Goal: Navigation & Orientation: Find specific page/section

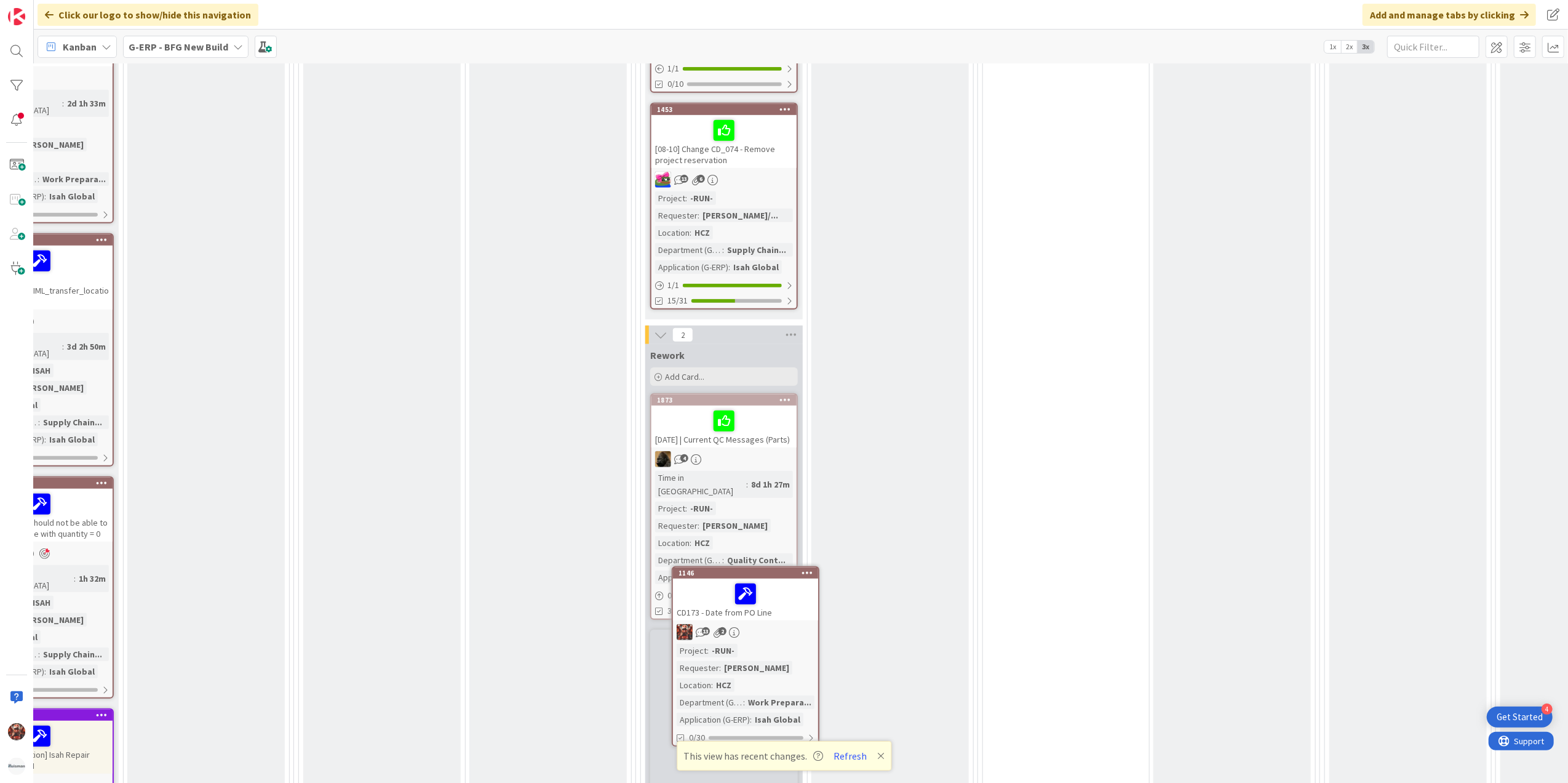
scroll to position [846, 498]
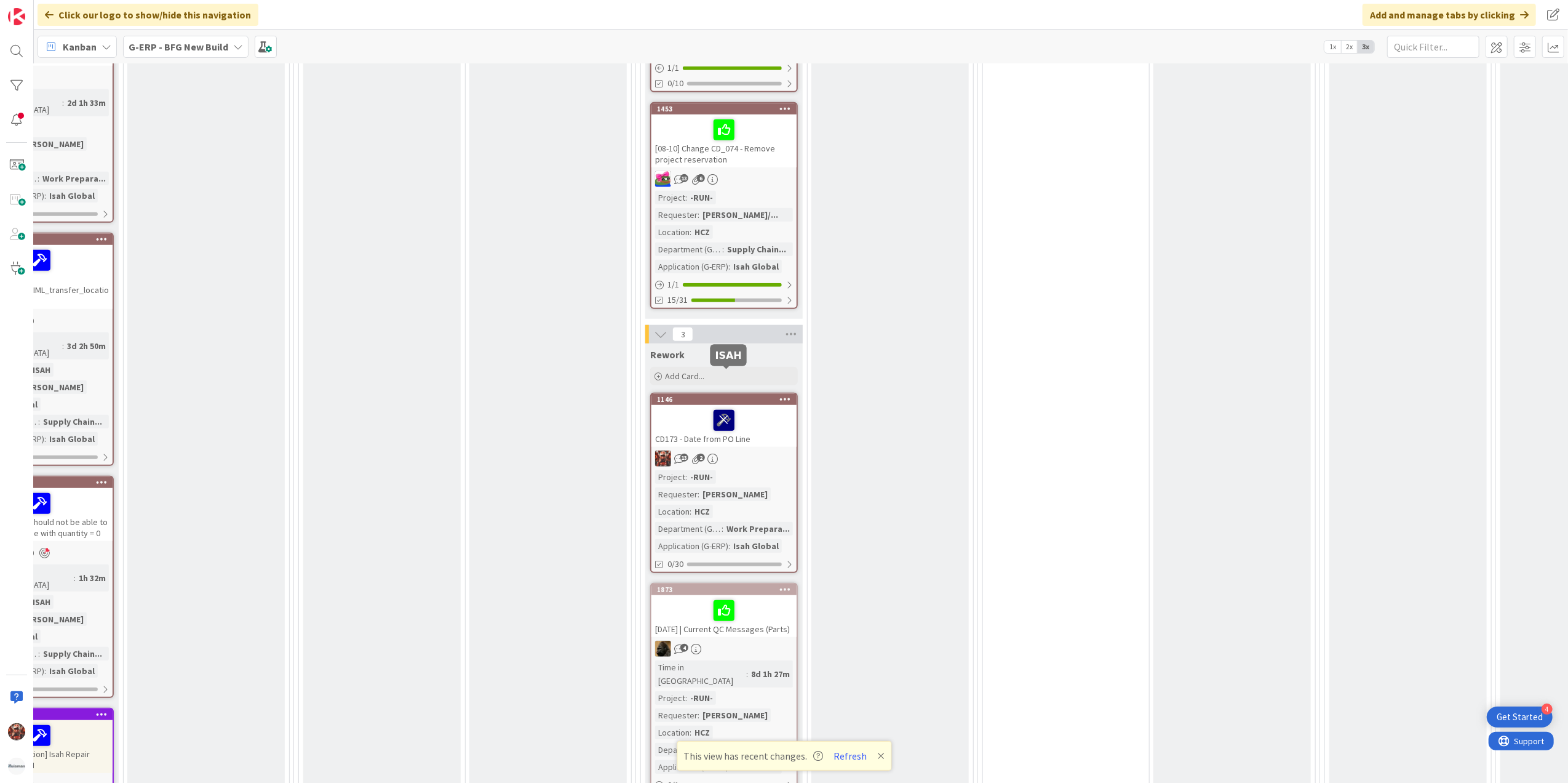
click at [724, 410] on icon at bounding box center [723, 420] width 21 height 20
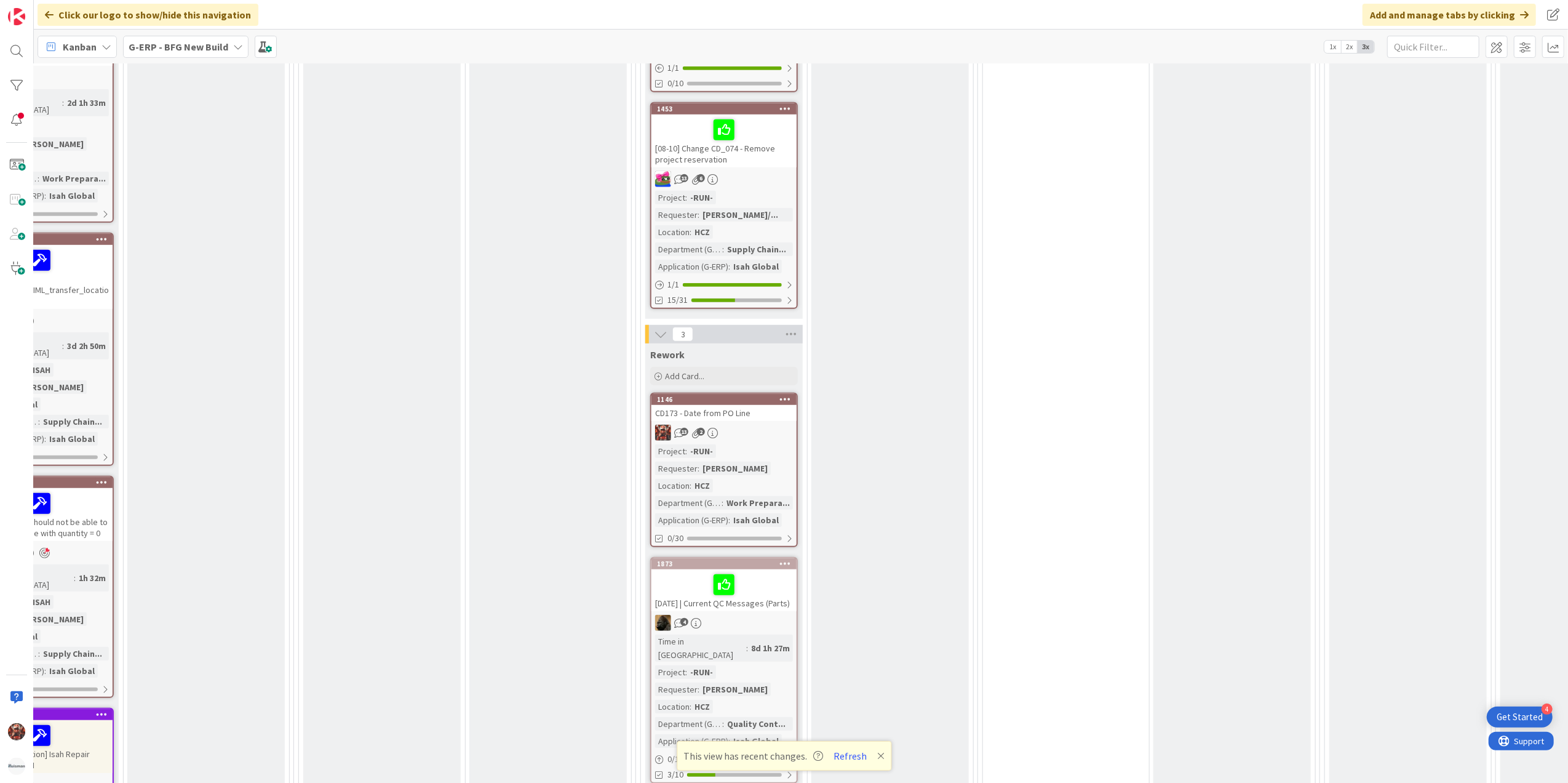
click at [750, 405] on div "CD173 - Date from PO Line" at bounding box center [724, 413] width 146 height 16
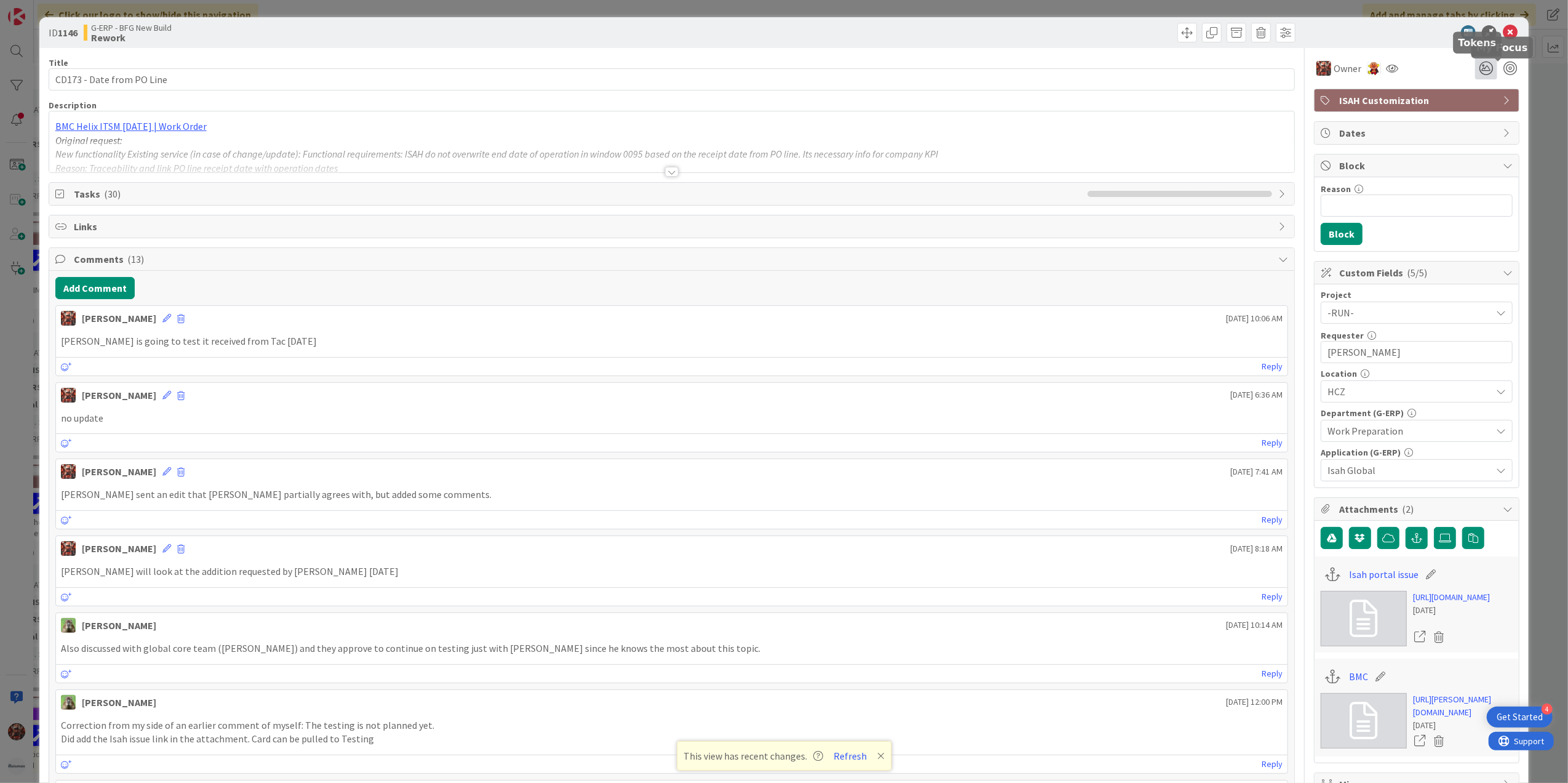
click at [1482, 63] on icon at bounding box center [1486, 68] width 22 height 22
click at [1467, 130] on icon at bounding box center [1472, 133] width 10 height 10
click at [1503, 33] on icon at bounding box center [1511, 33] width 15 height 15
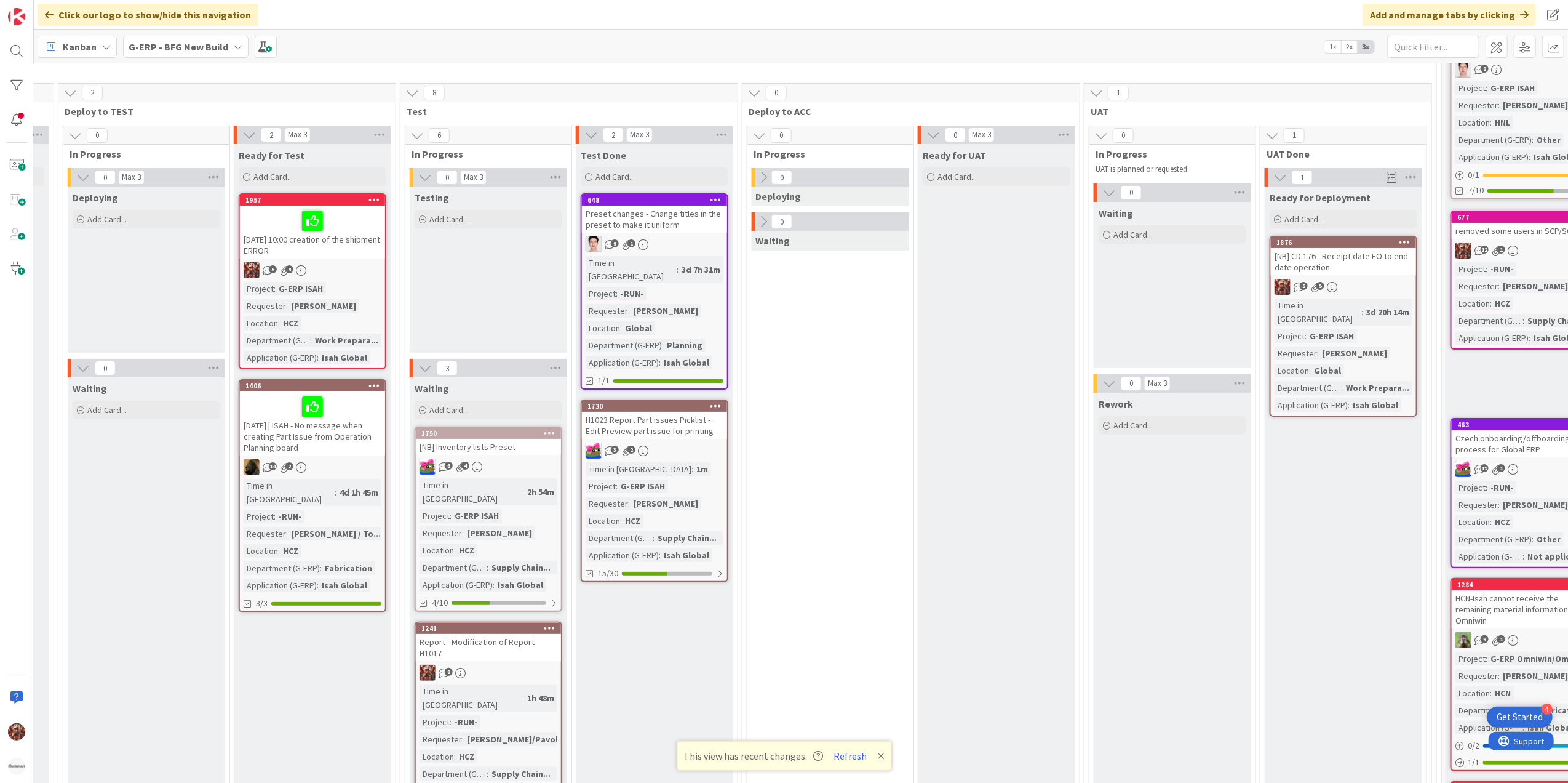
scroll to position [82, 733]
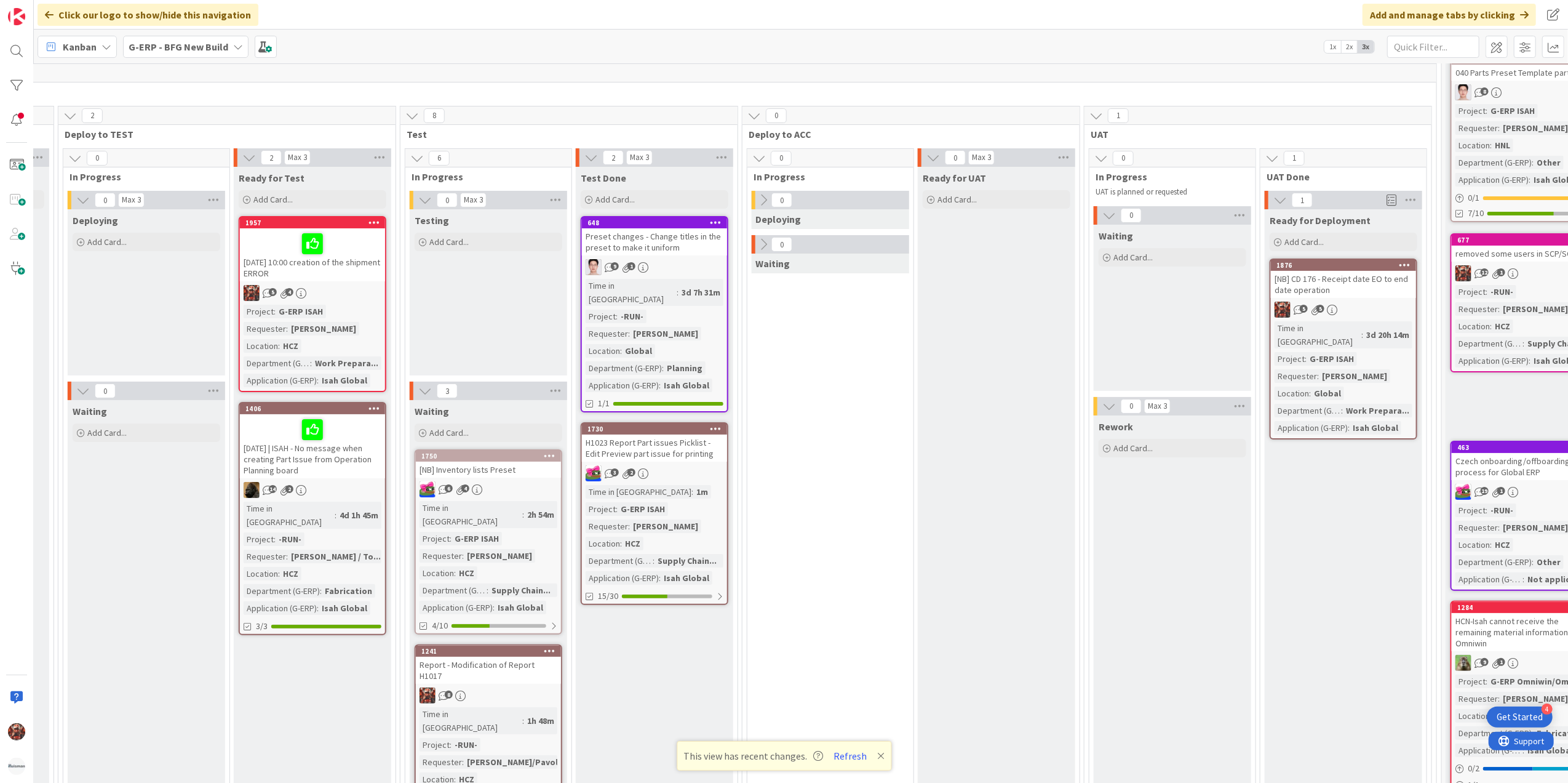
click at [663, 245] on div "Preset changes - Change titles in the preset to make it uniform" at bounding box center [655, 242] width 146 height 27
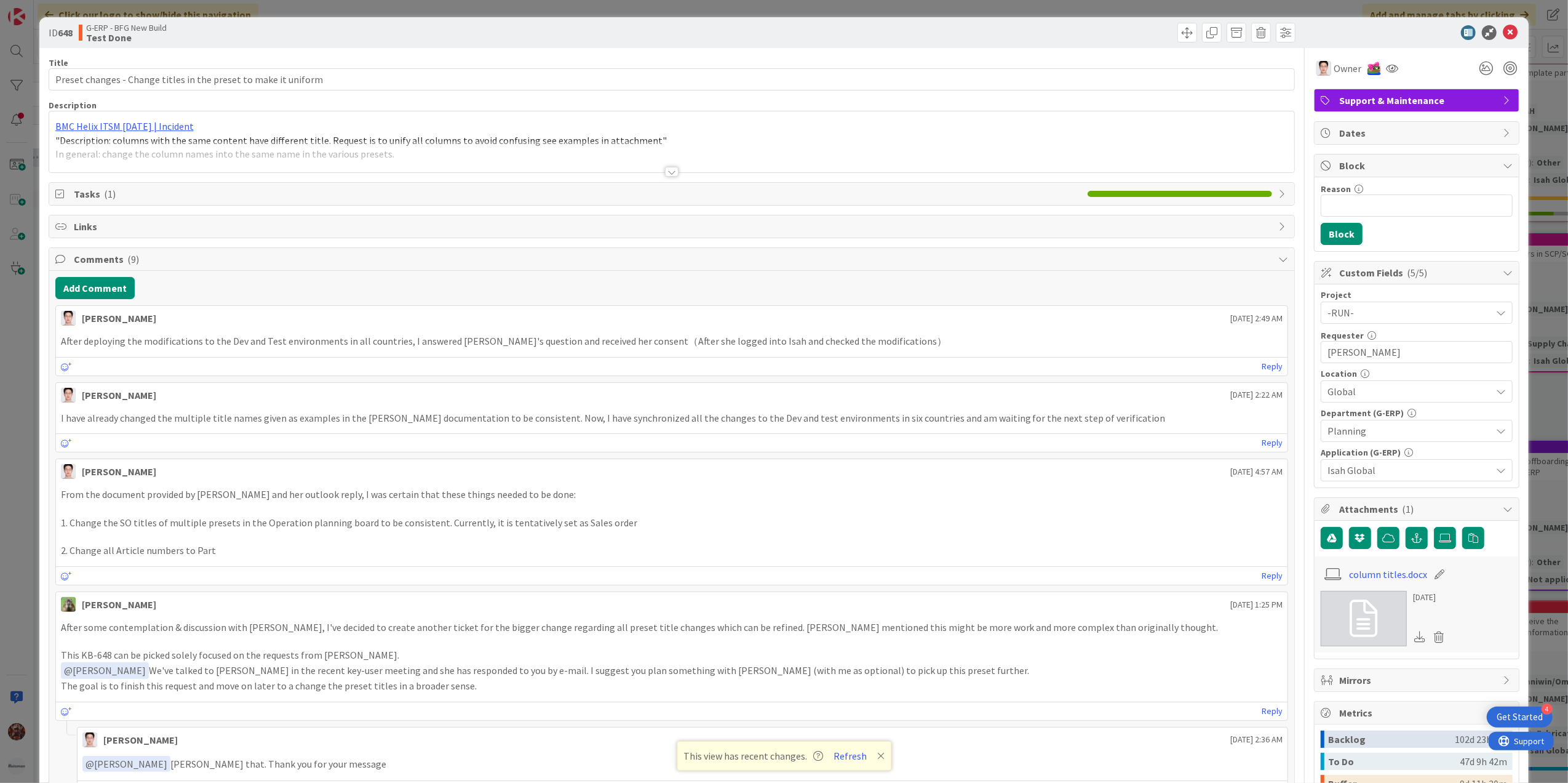
click at [666, 173] on div at bounding box center [672, 171] width 14 height 10
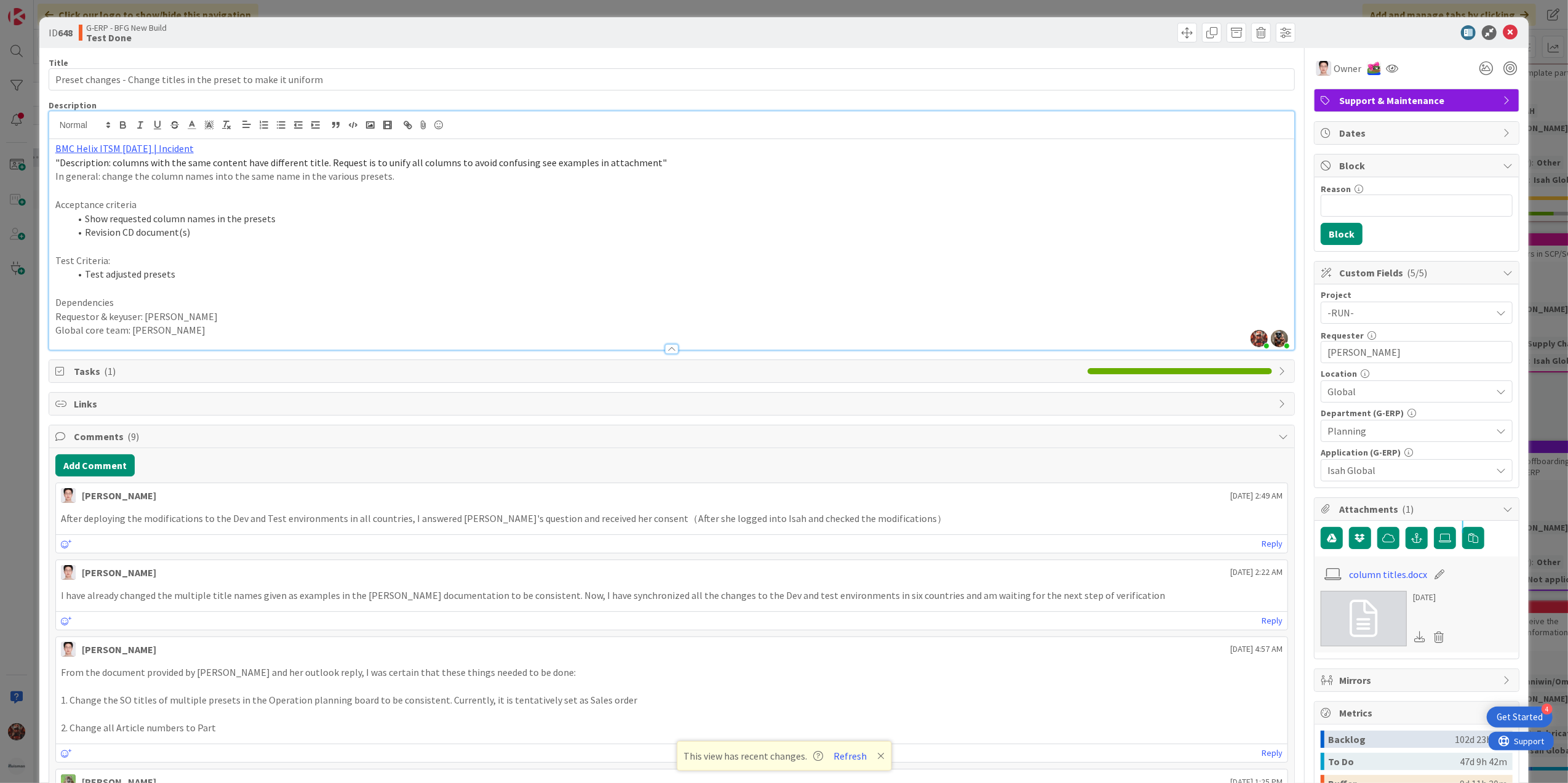
click at [1510, 25] on div "ID 648 G-ERP - BFG New Build Test Done" at bounding box center [784, 33] width 1491 height 31
click at [1503, 34] on icon at bounding box center [1511, 33] width 15 height 15
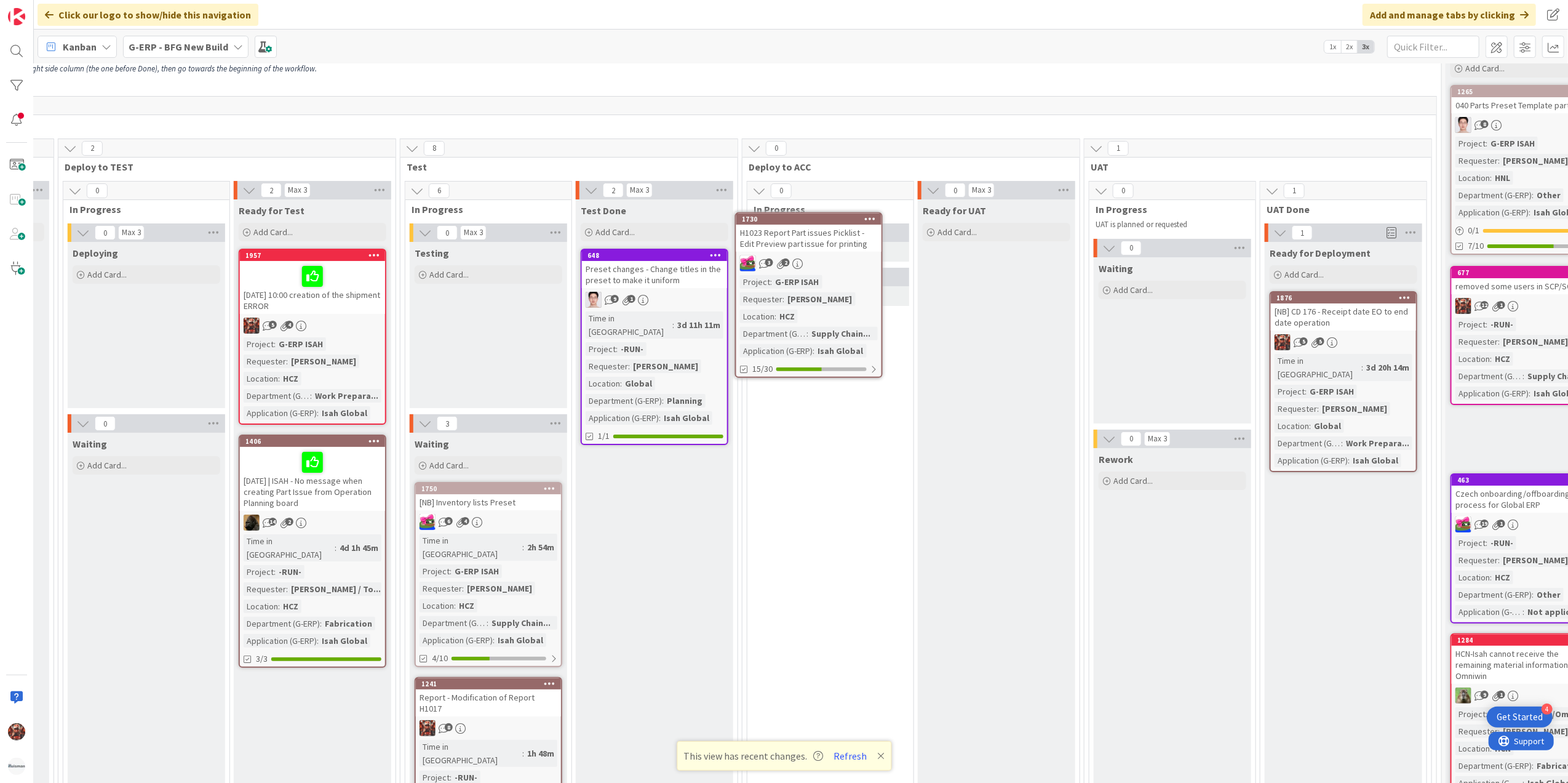
scroll to position [48, 733]
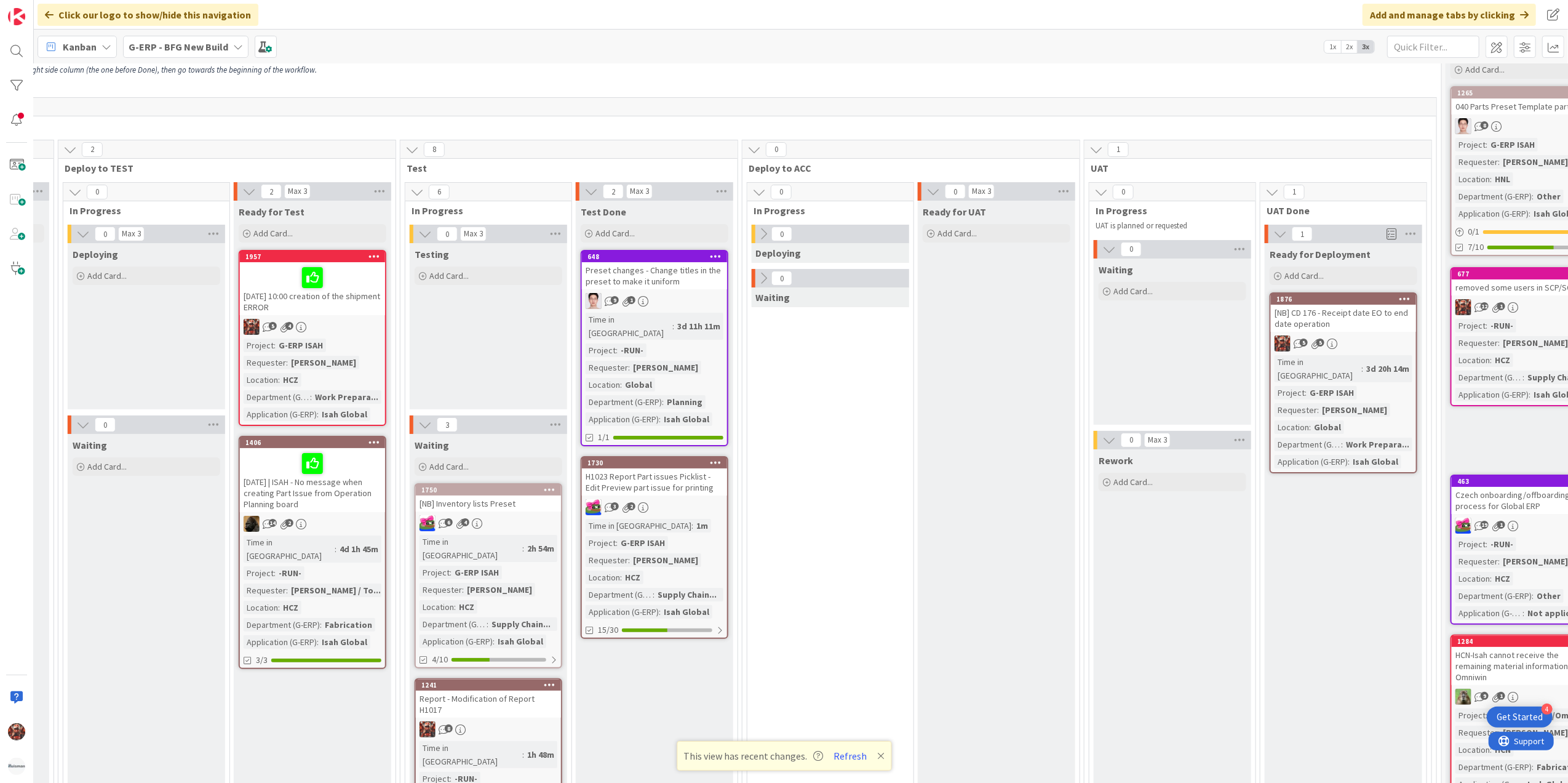
click at [812, 237] on div "0" at bounding box center [830, 234] width 157 height 18
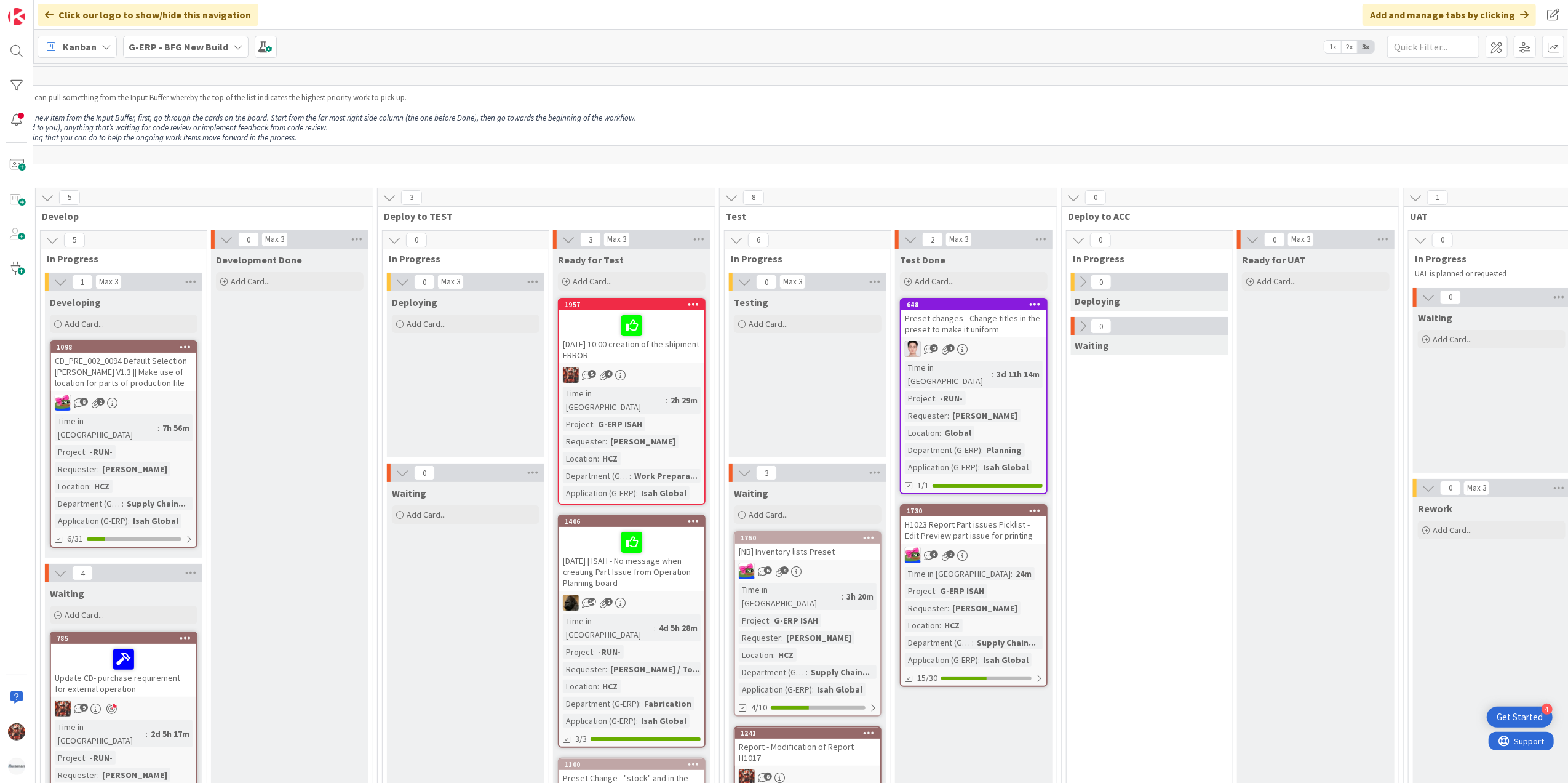
scroll to position [0, 432]
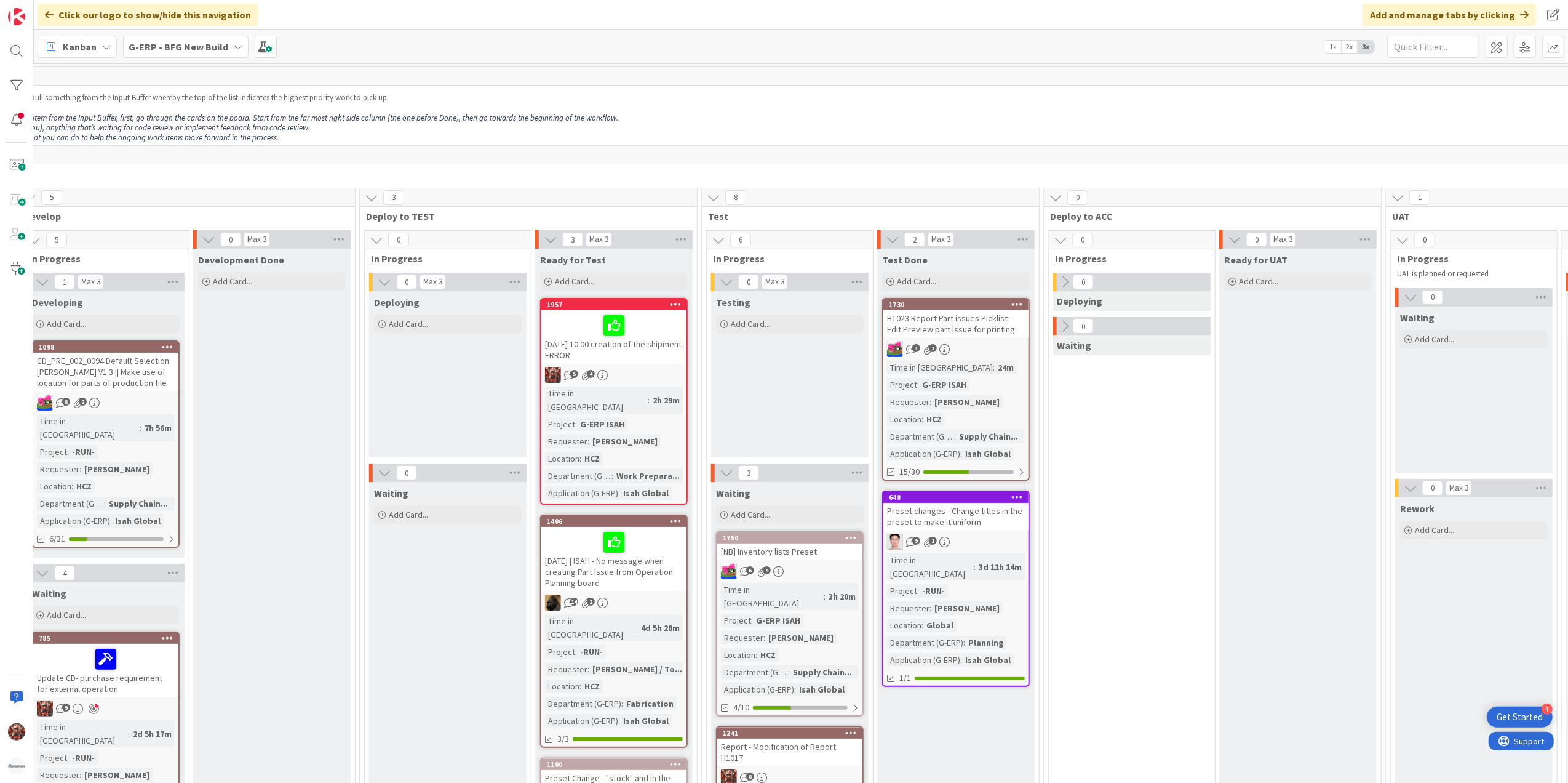
click at [1069, 256] on span "In Progress" at bounding box center [1128, 259] width 145 height 13
click at [1068, 248] on button at bounding box center [1061, 240] width 16 height 16
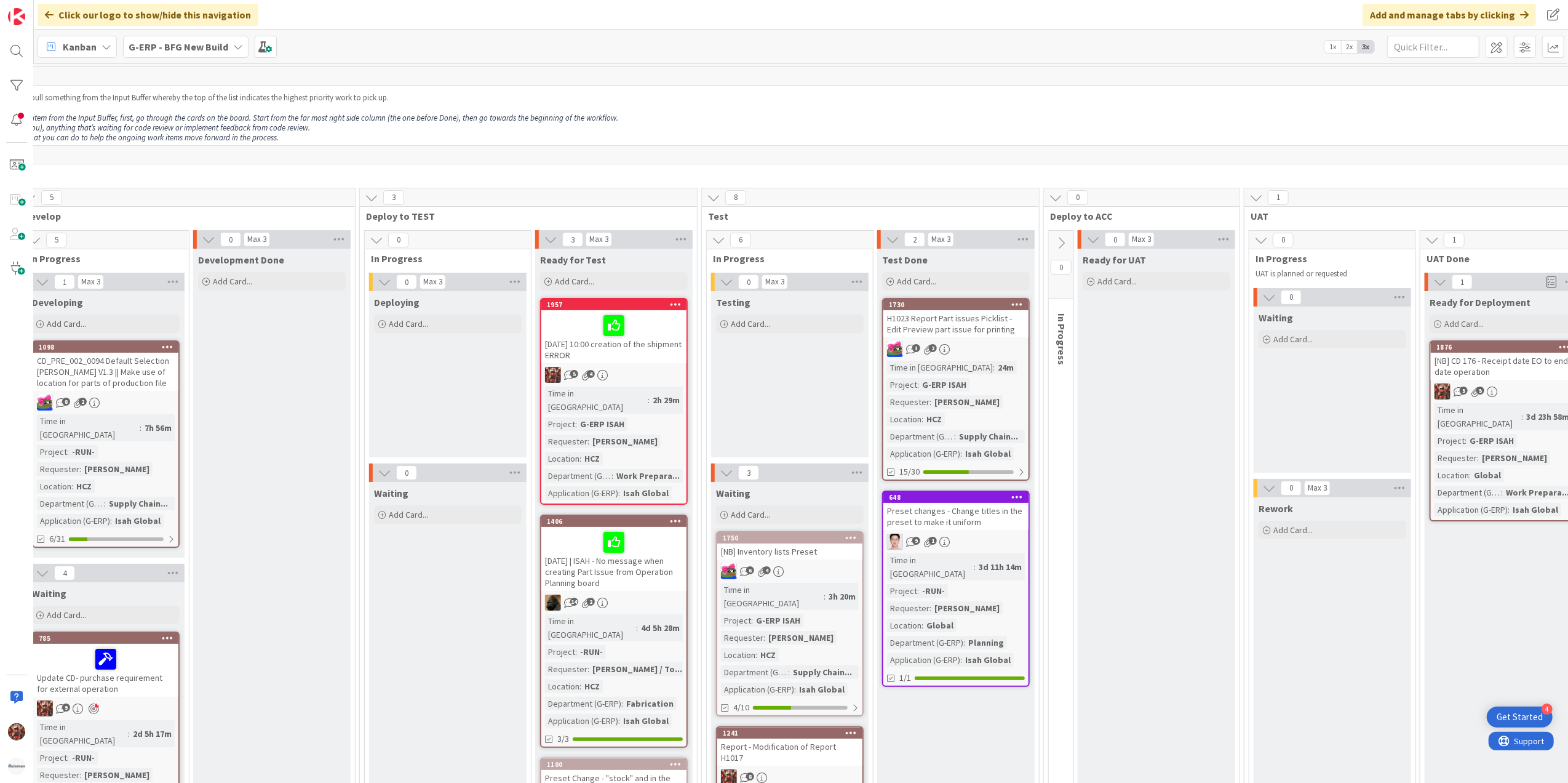
click at [1067, 246] on icon at bounding box center [1061, 243] width 14 height 14
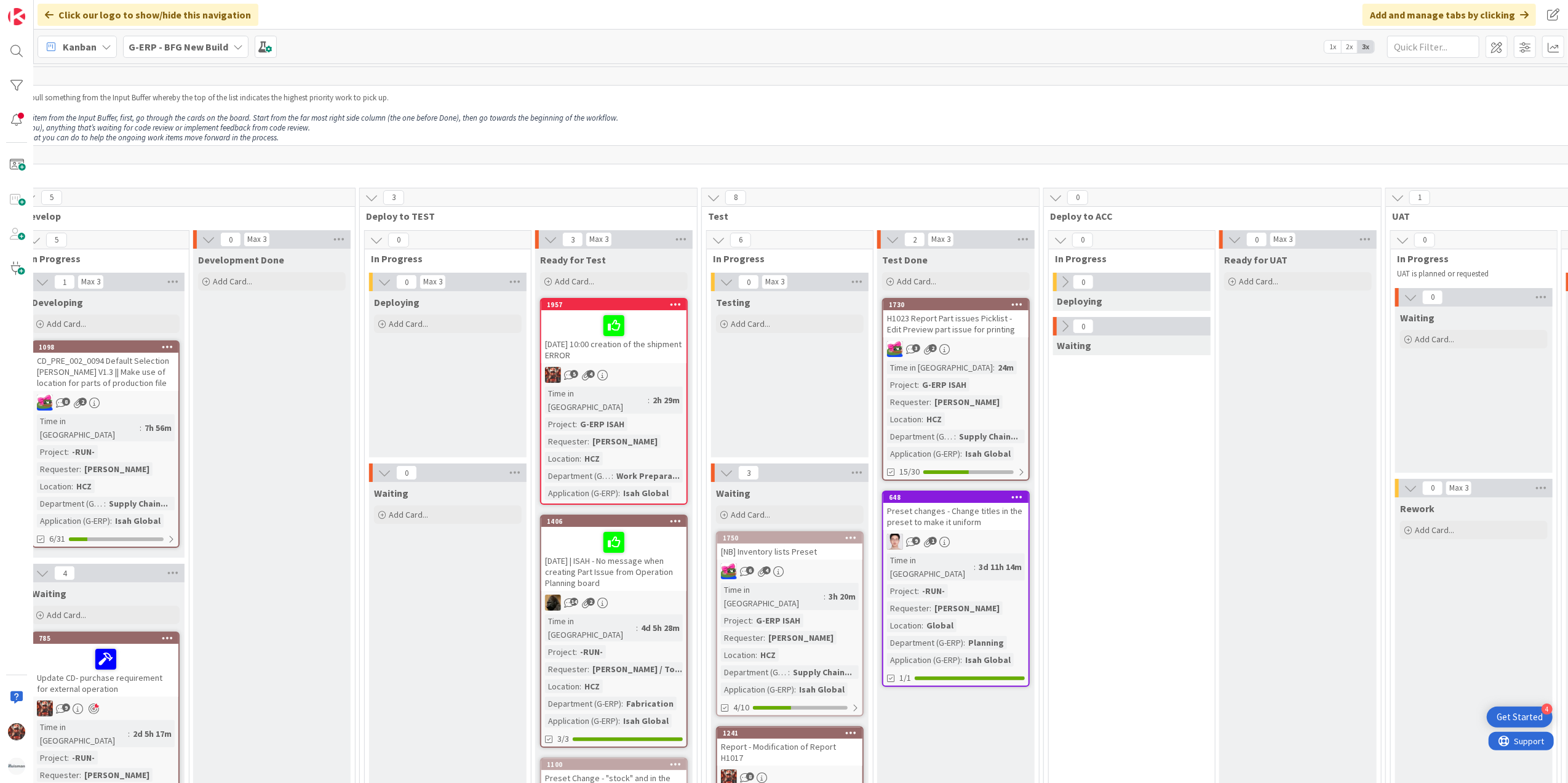
click at [1068, 284] on icon at bounding box center [1065, 281] width 14 height 14
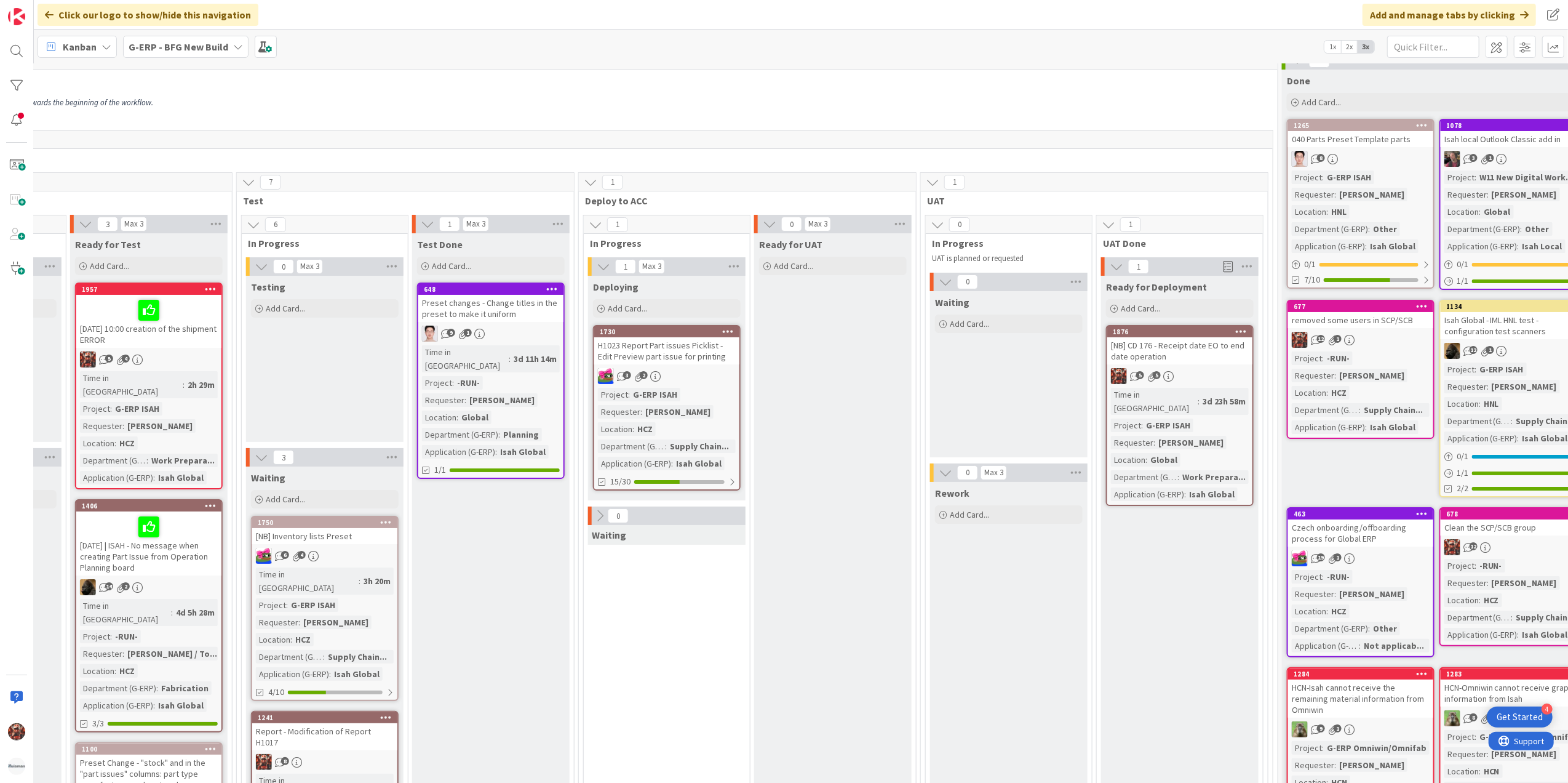
scroll to position [0, 897]
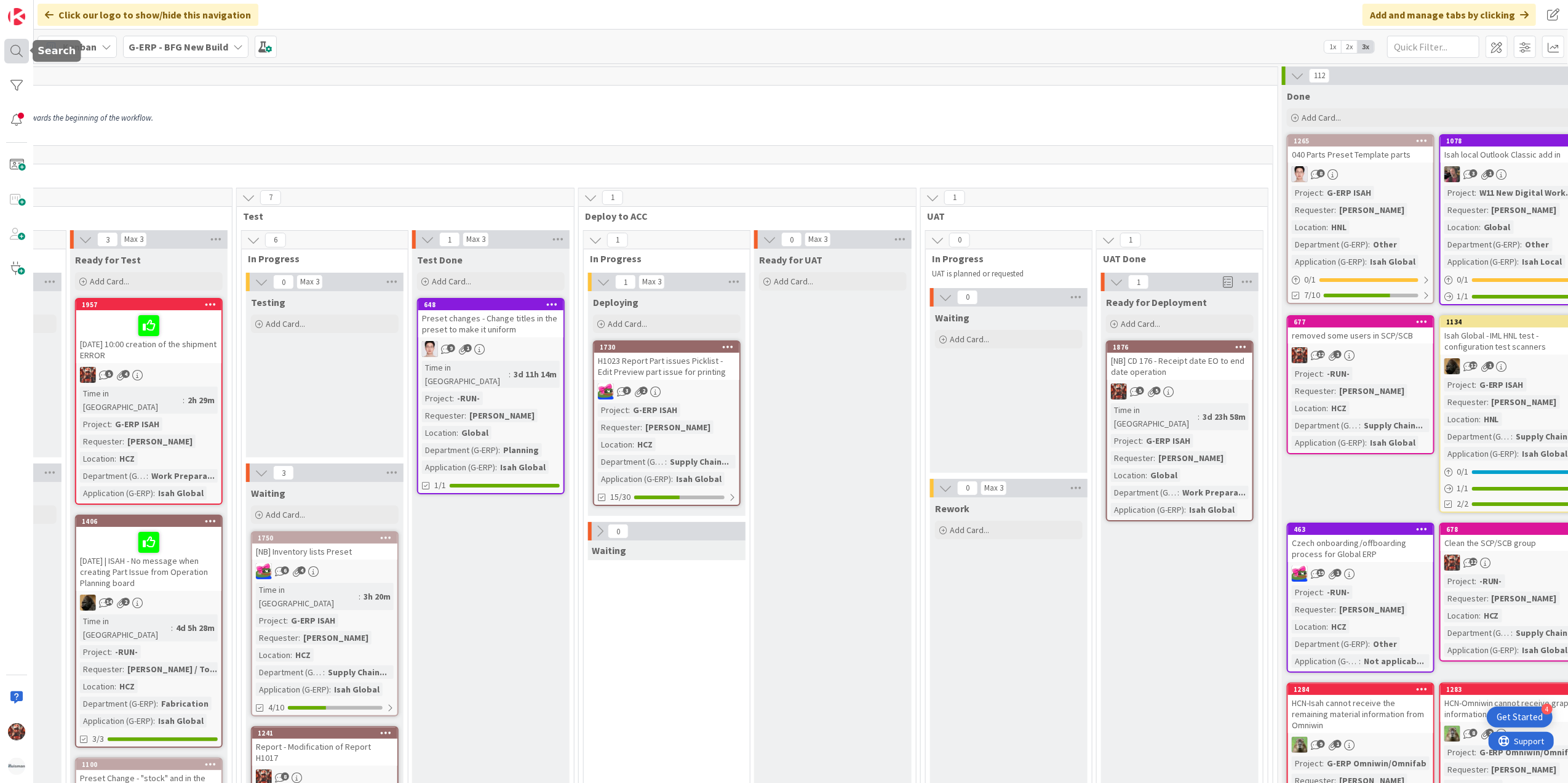
drag, startPoint x: 11, startPoint y: 53, endPoint x: 52, endPoint y: 60, distance: 41.6
click at [11, 53] on div at bounding box center [16, 51] width 25 height 25
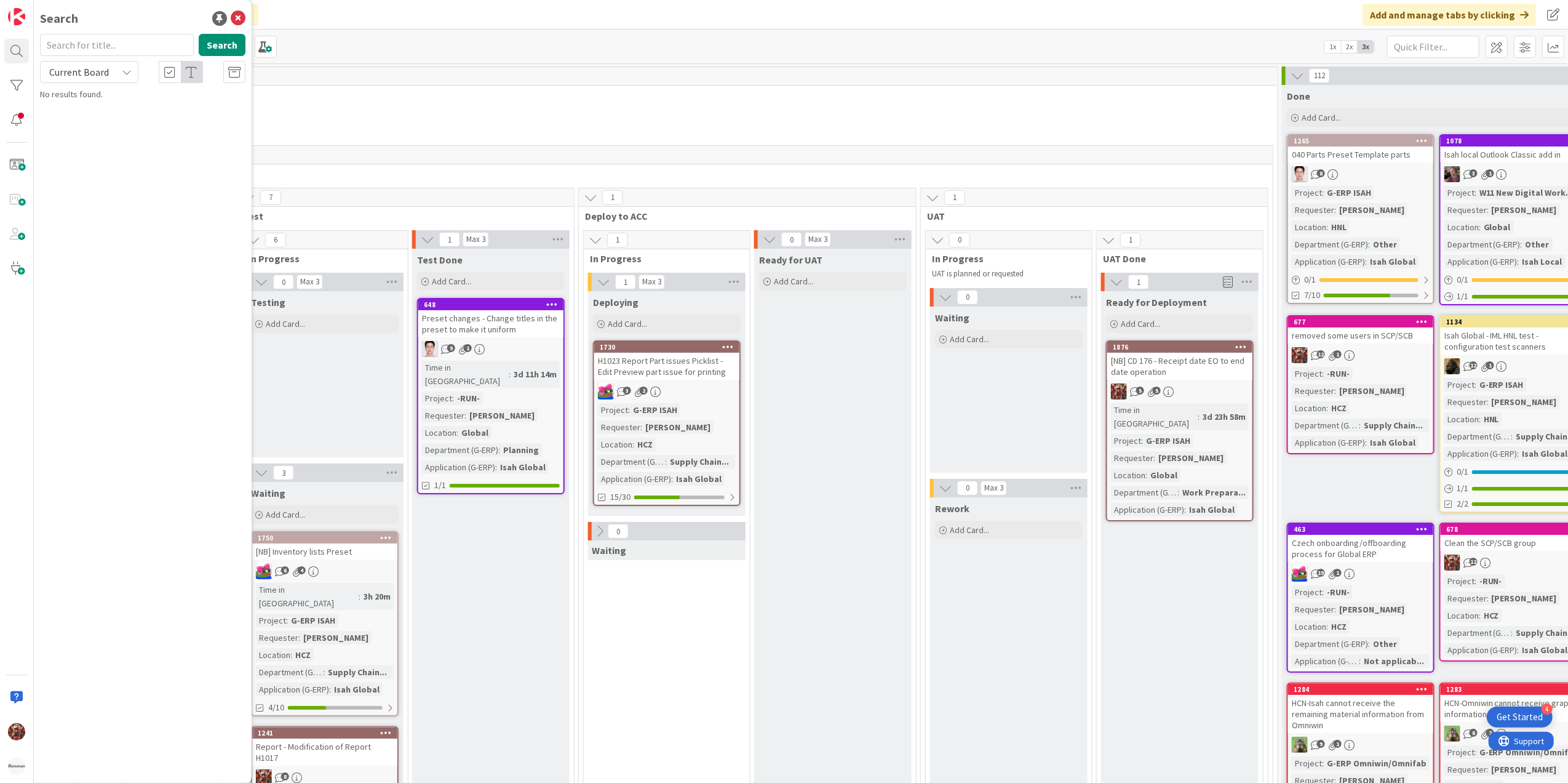
click at [122, 67] on icon at bounding box center [126, 72] width 10 height 10
click at [105, 113] on link "All Boards" at bounding box center [111, 124] width 140 height 22
click at [102, 54] on input "text" at bounding box center [116, 45] width 154 height 22
type input "091"
click at [128, 99] on b "G-ERP - BFG New Build ›" at bounding box center [97, 97] width 80 height 9
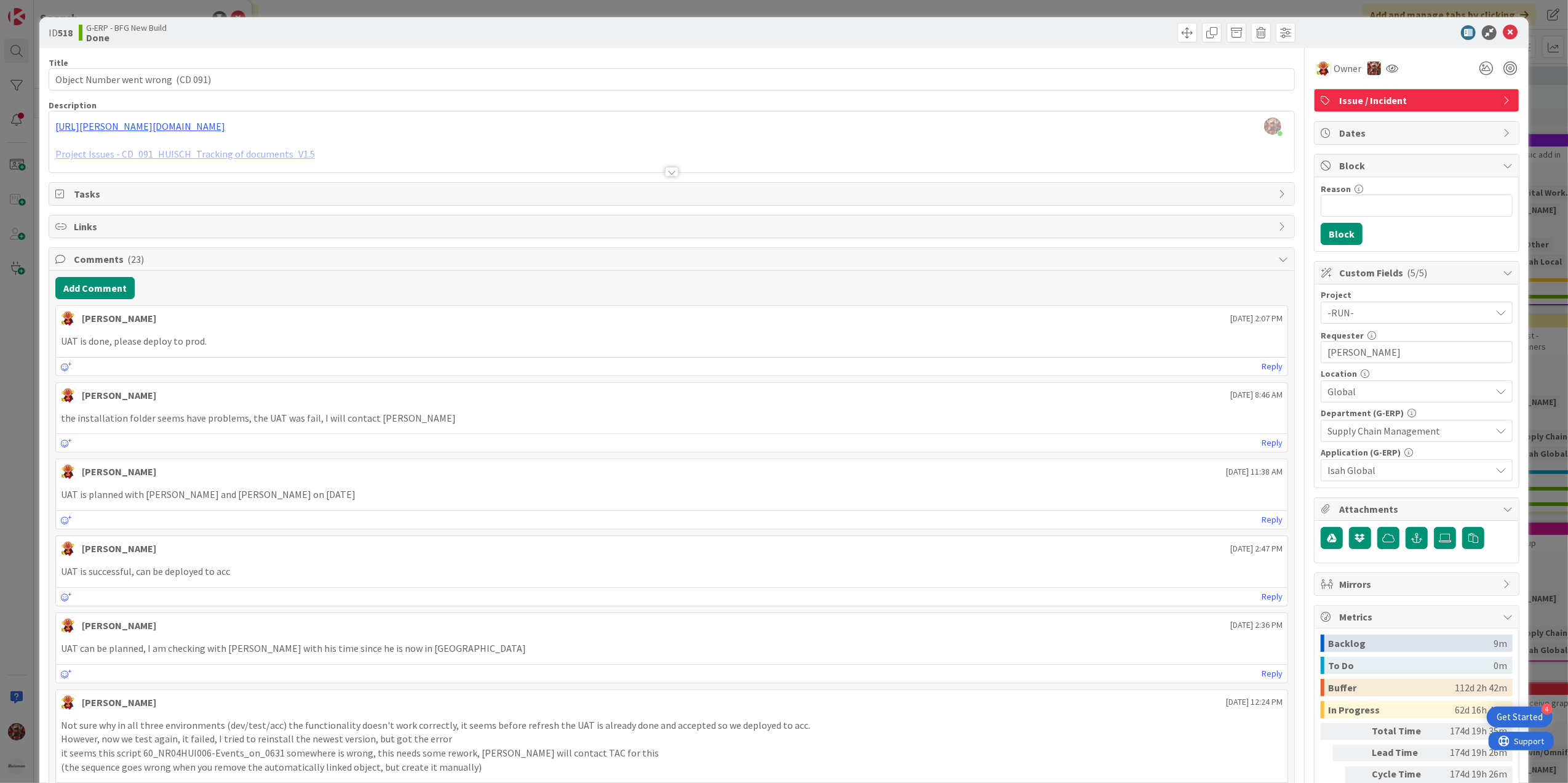
click at [665, 174] on div at bounding box center [672, 171] width 14 height 10
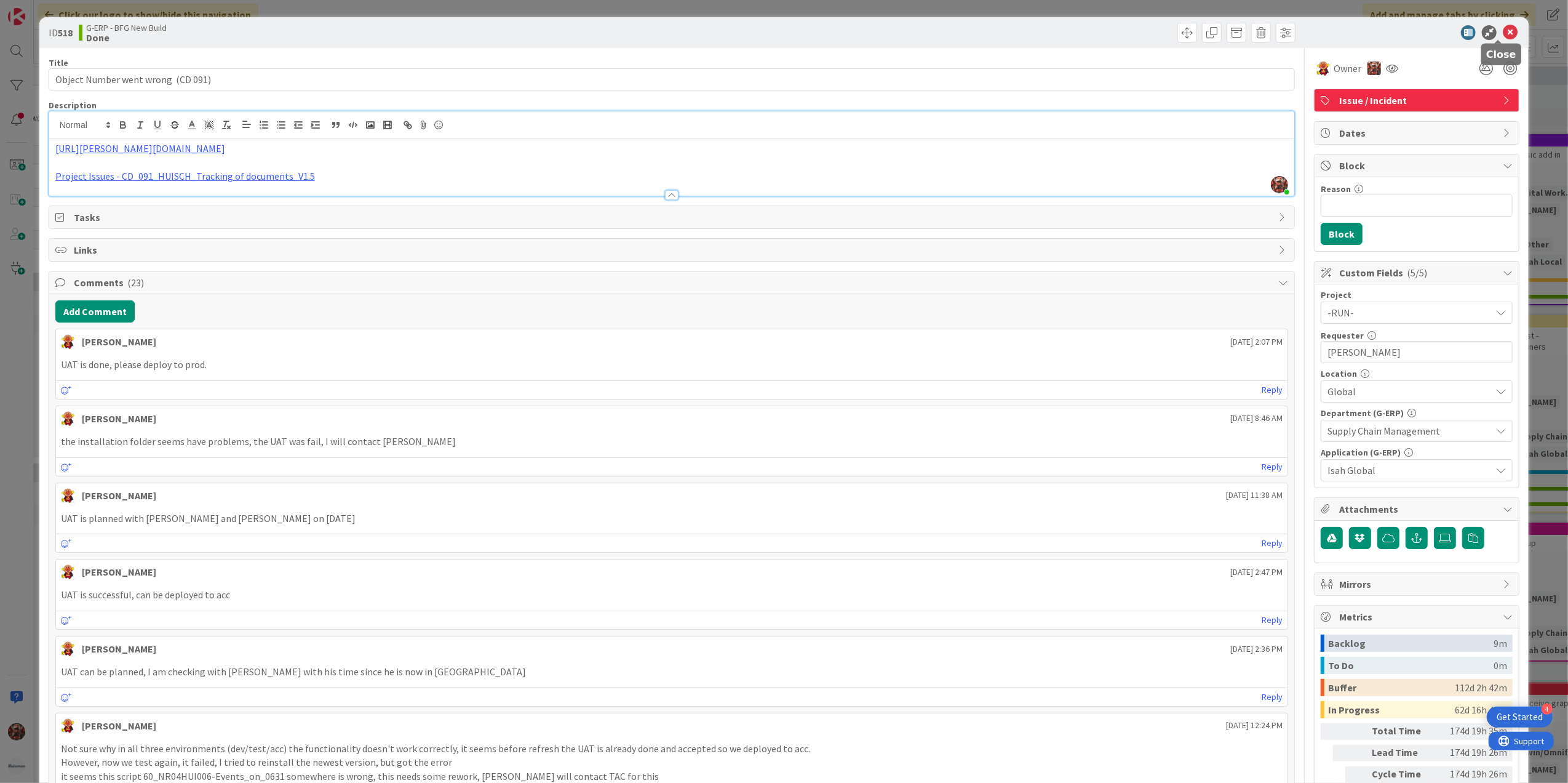
click at [1503, 25] on icon at bounding box center [1511, 33] width 15 height 15
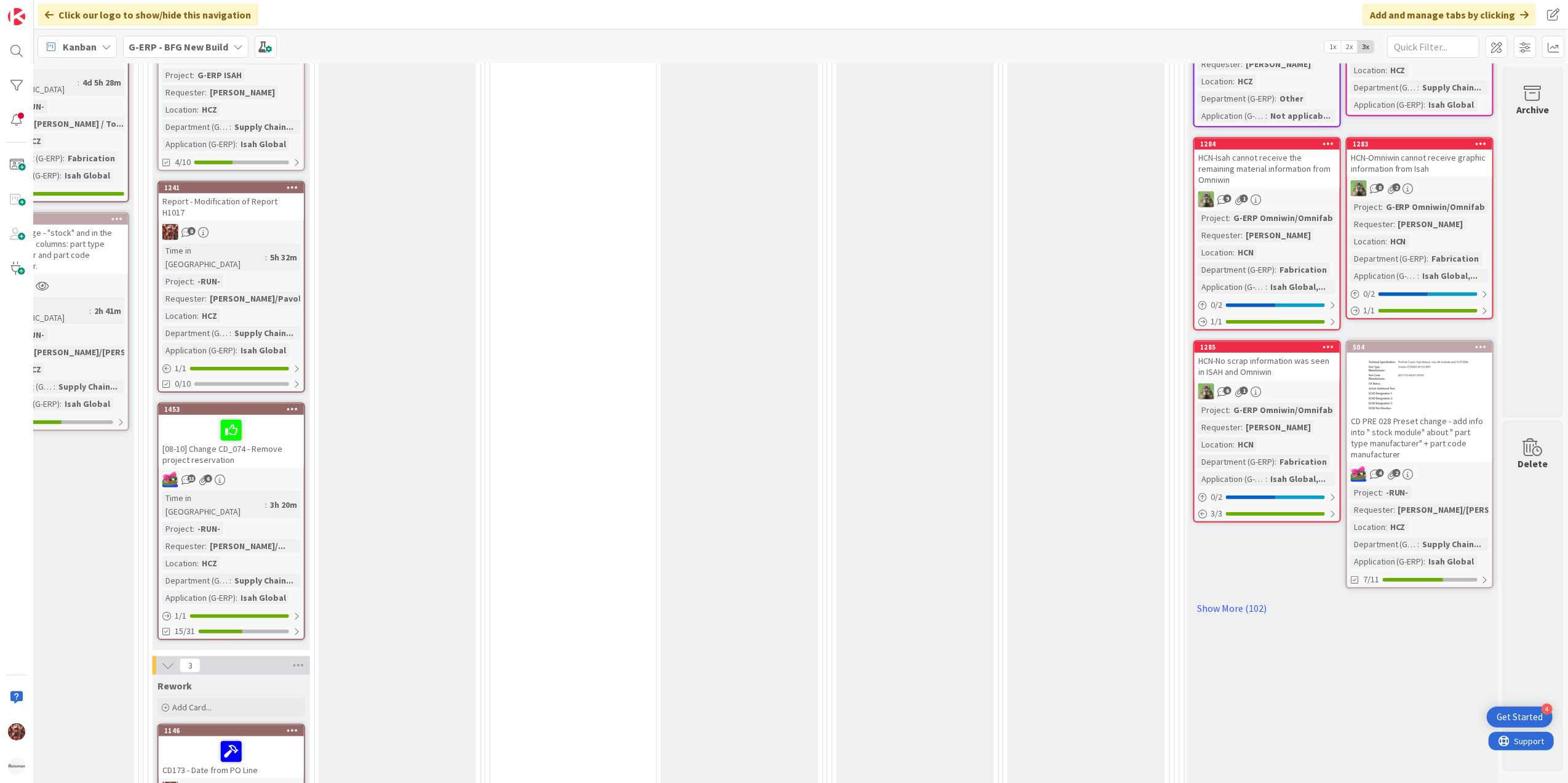
scroll to position [575, 1009]
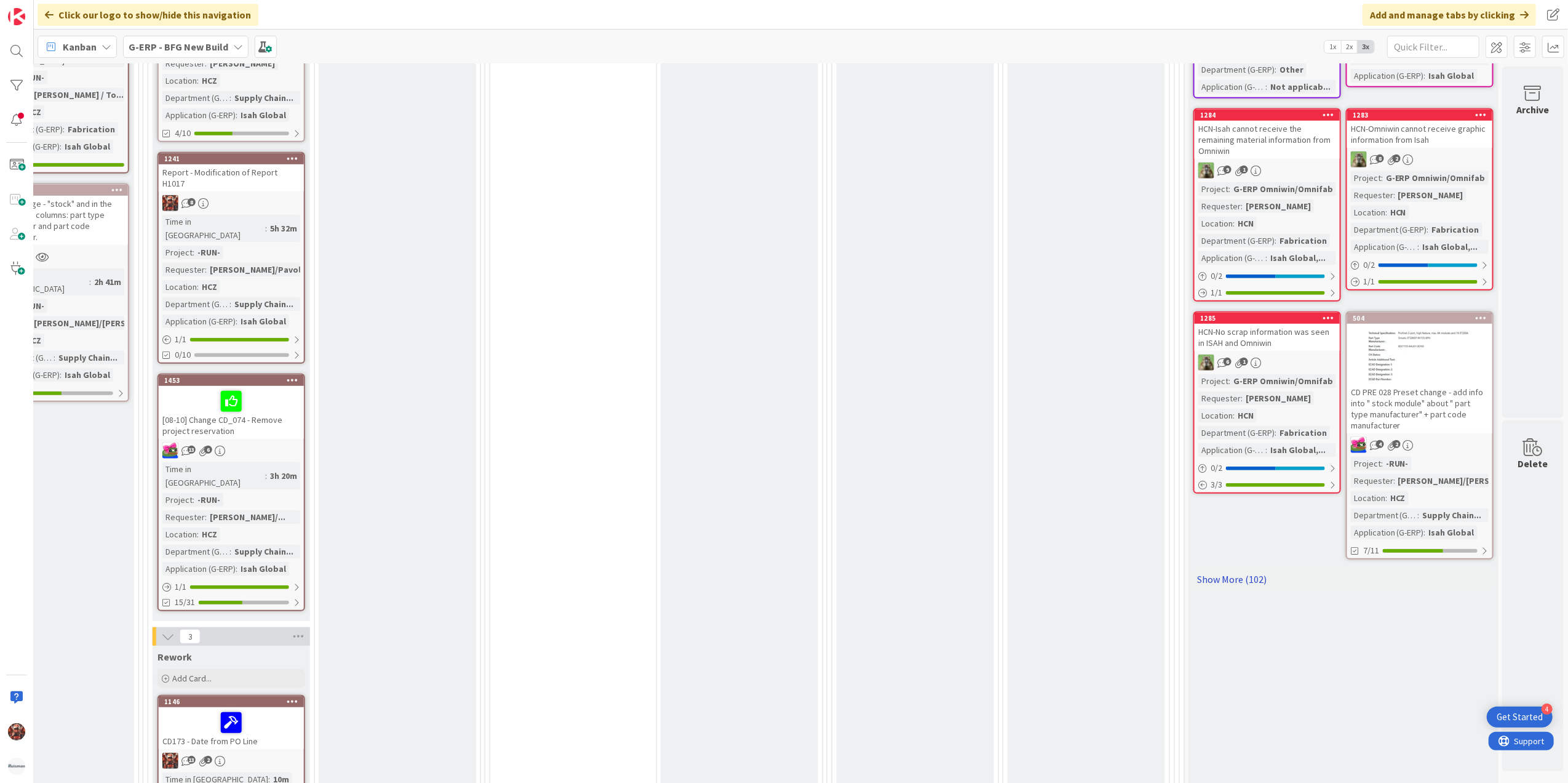
click at [1217, 575] on link "Show More (102)" at bounding box center [1344, 579] width 300 height 20
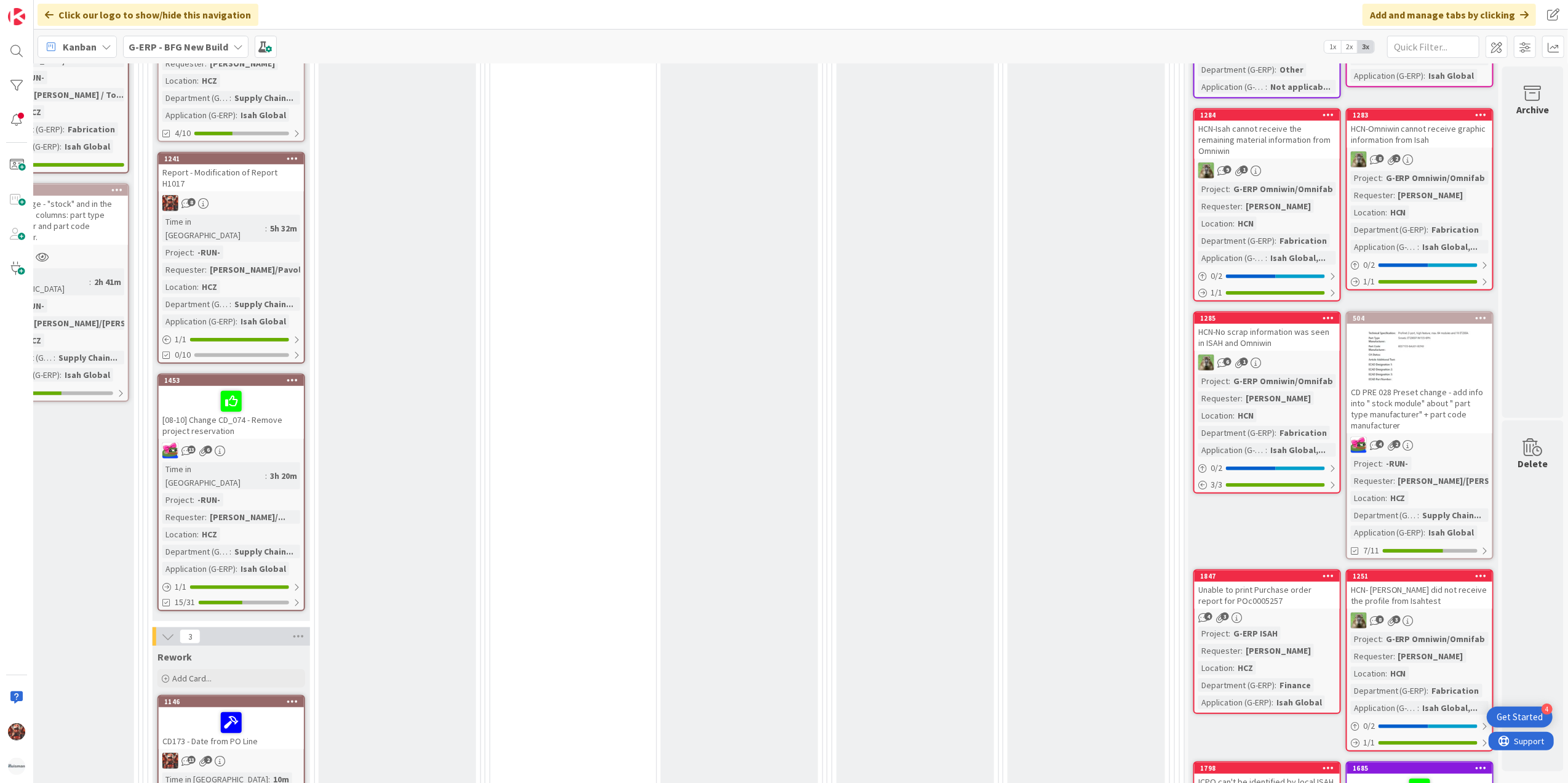
scroll to position [246, 1009]
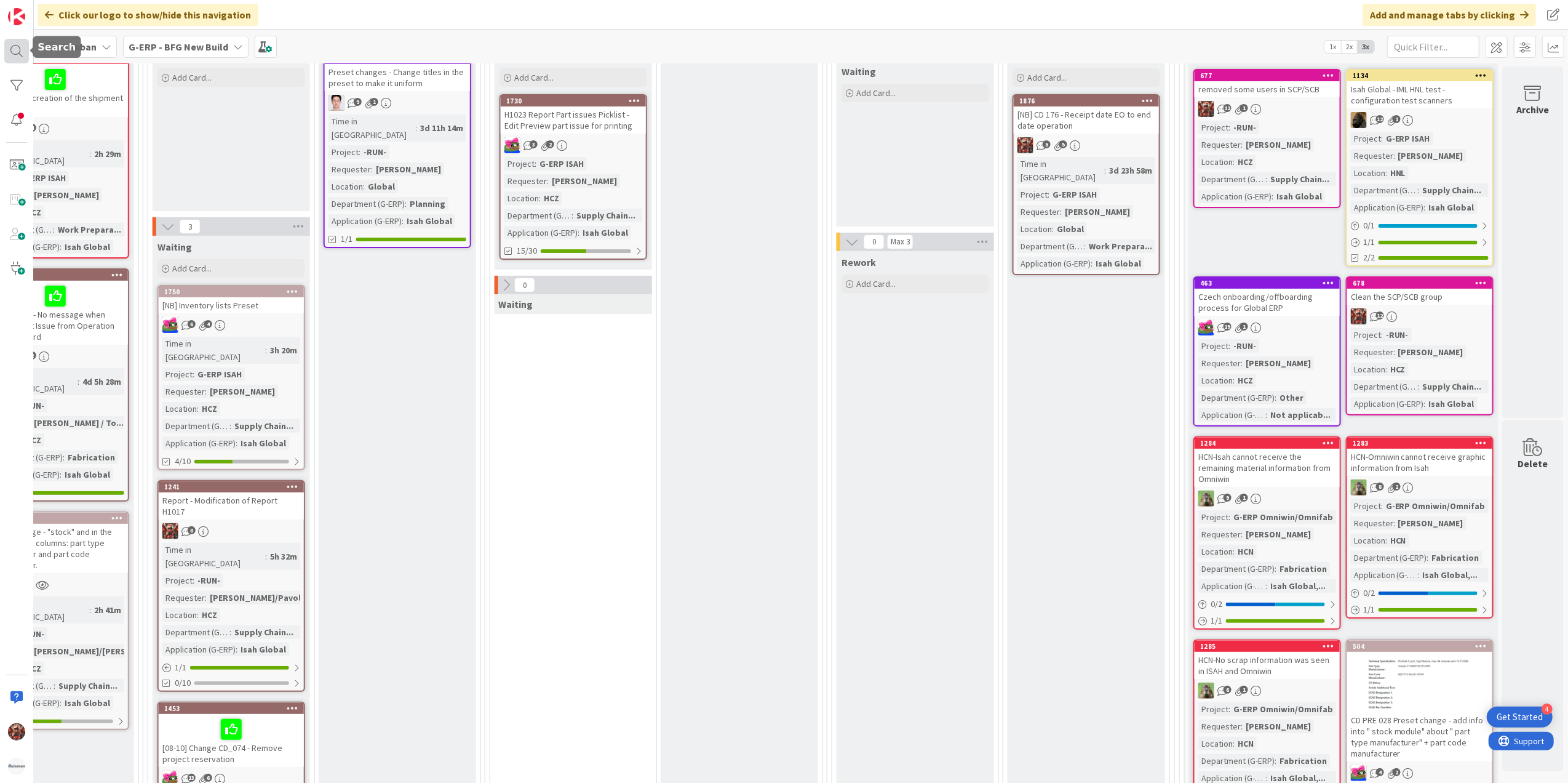
click at [21, 48] on div at bounding box center [16, 51] width 25 height 25
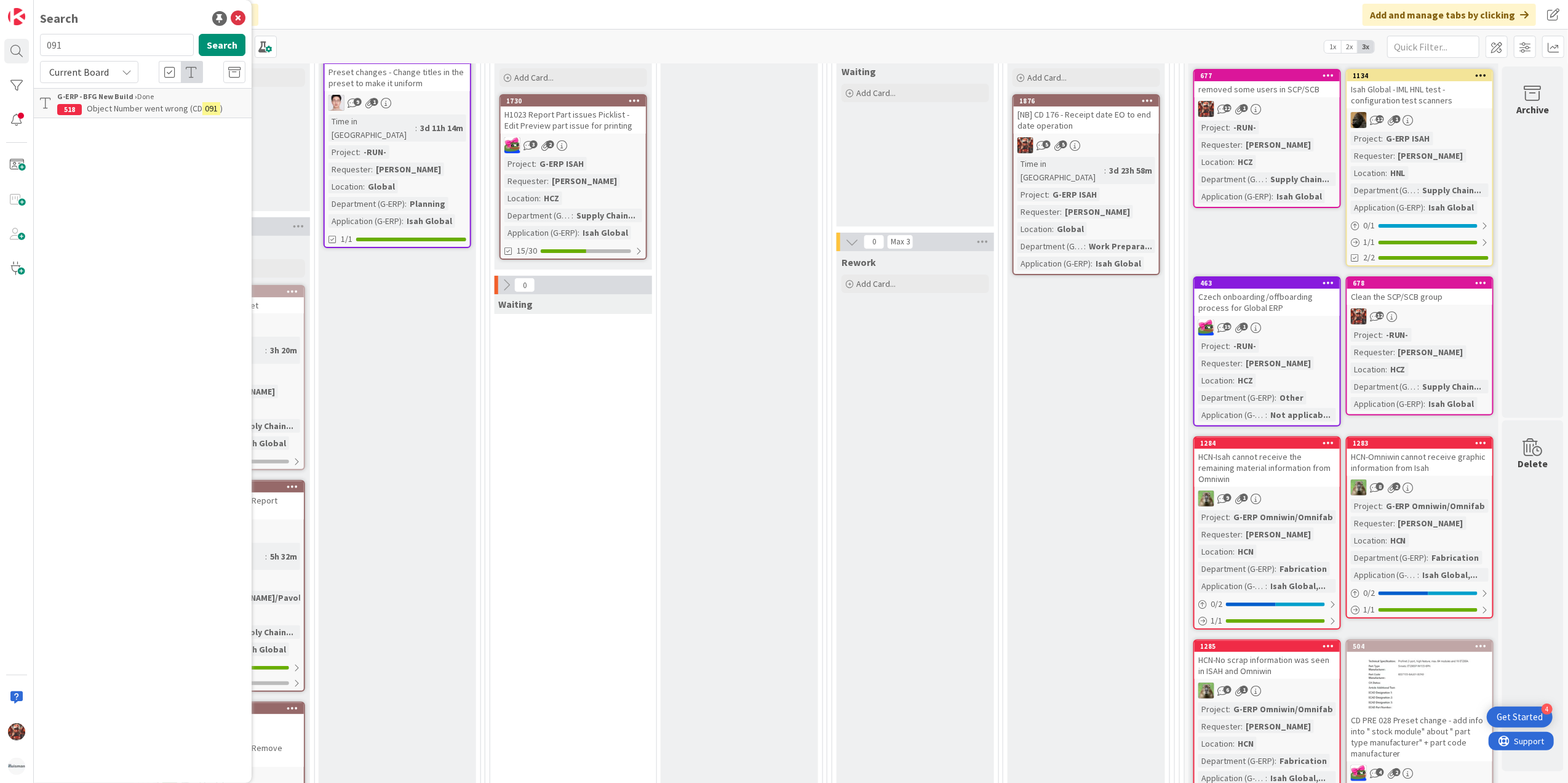
click at [143, 107] on span "Object Number went wrong (CD" at bounding box center [144, 108] width 116 height 11
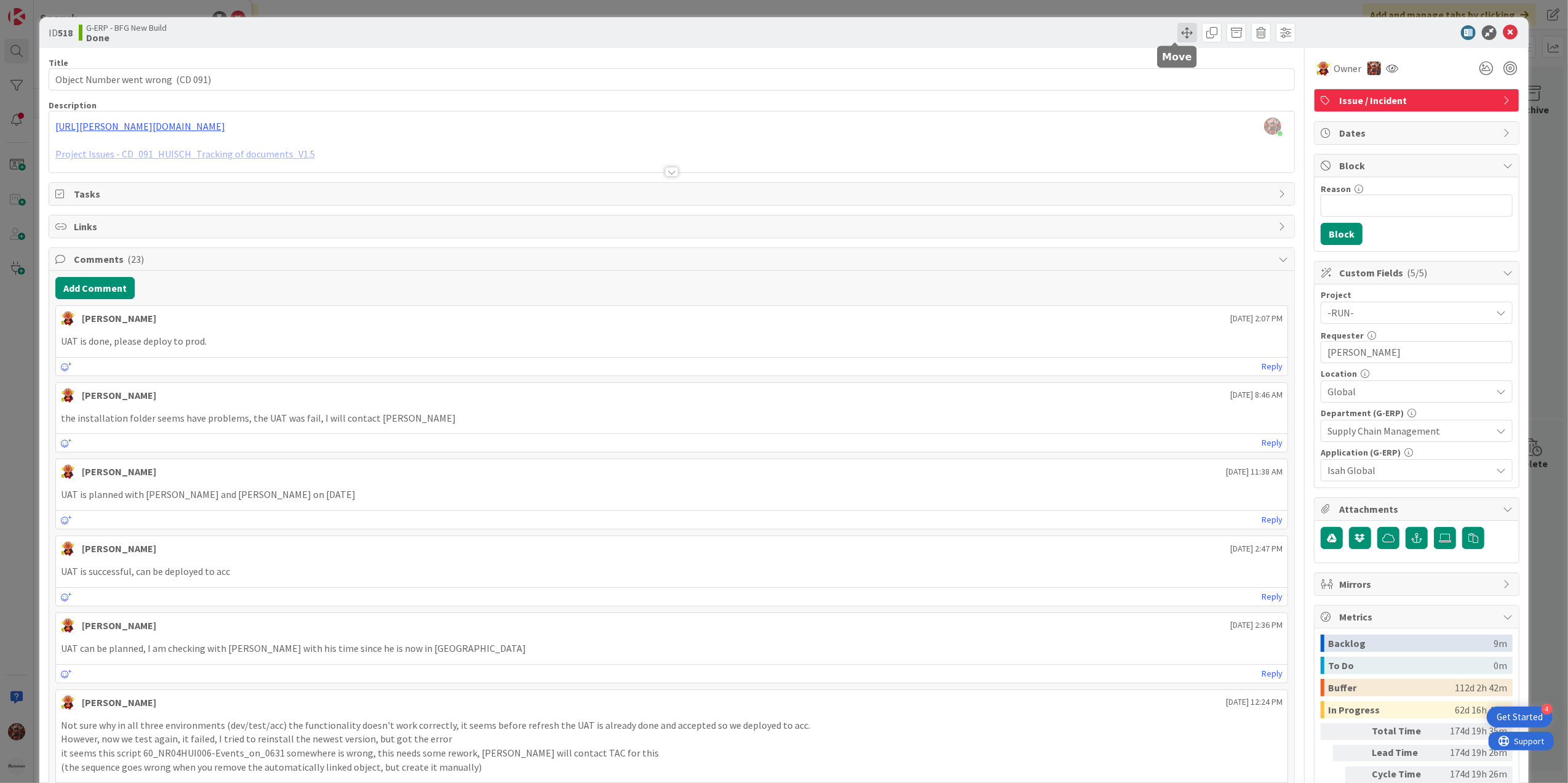
click at [1178, 34] on span at bounding box center [1188, 33] width 20 height 20
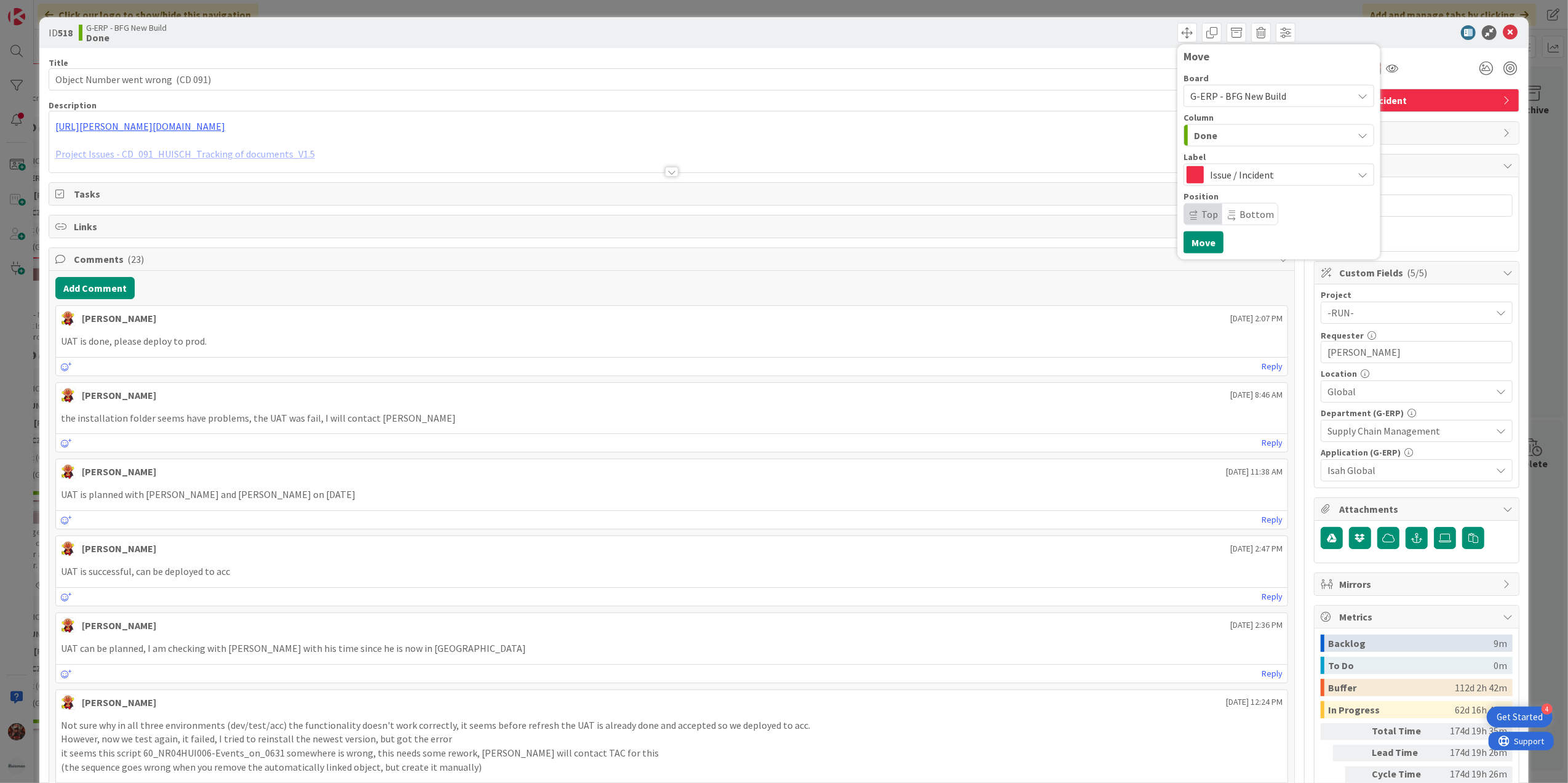
click at [1229, 126] on div "Done" at bounding box center [1272, 136] width 162 height 20
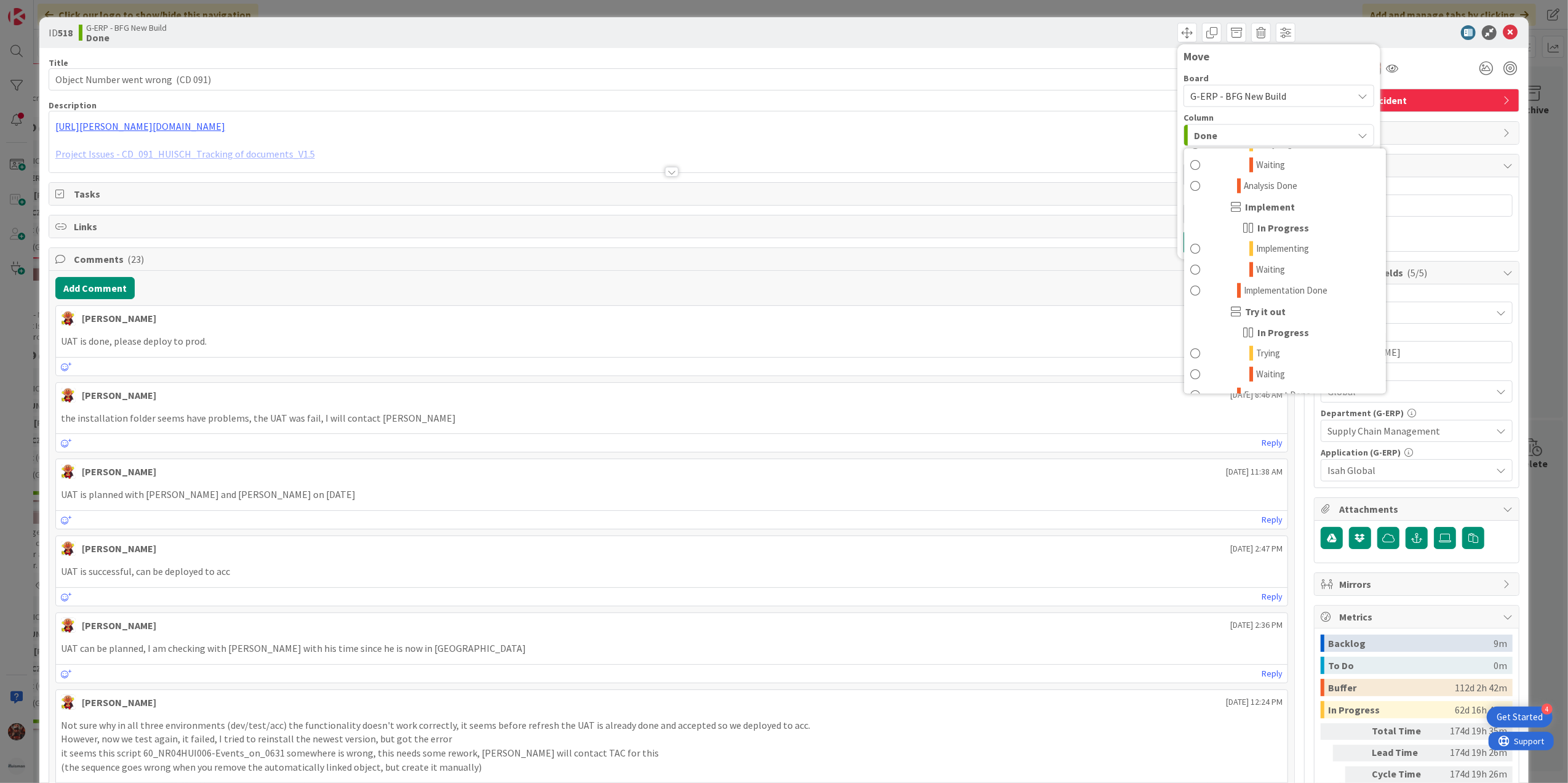
scroll to position [1314, 0]
click at [1503, 27] on icon at bounding box center [1511, 33] width 15 height 15
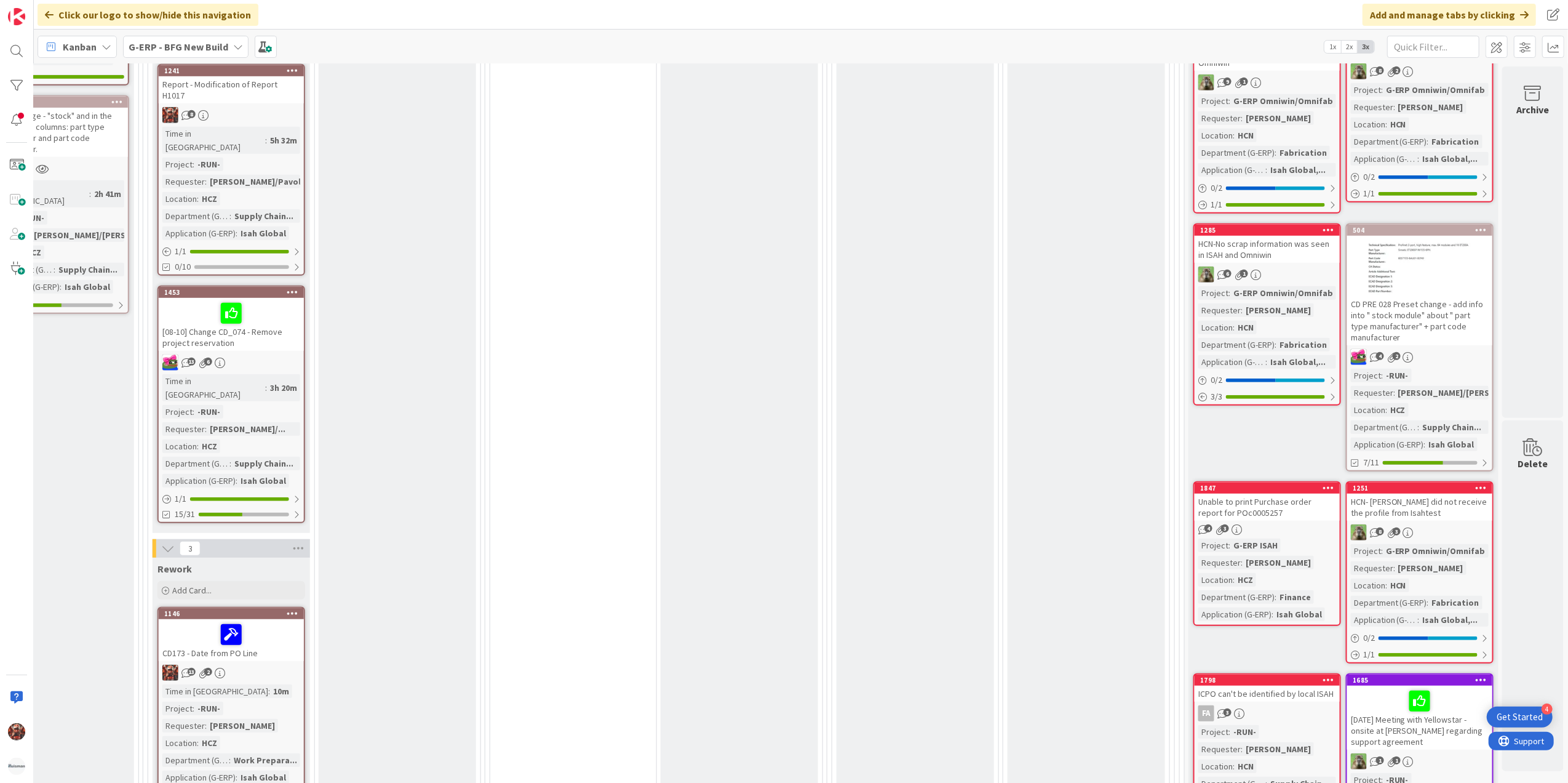
scroll to position [656, 1009]
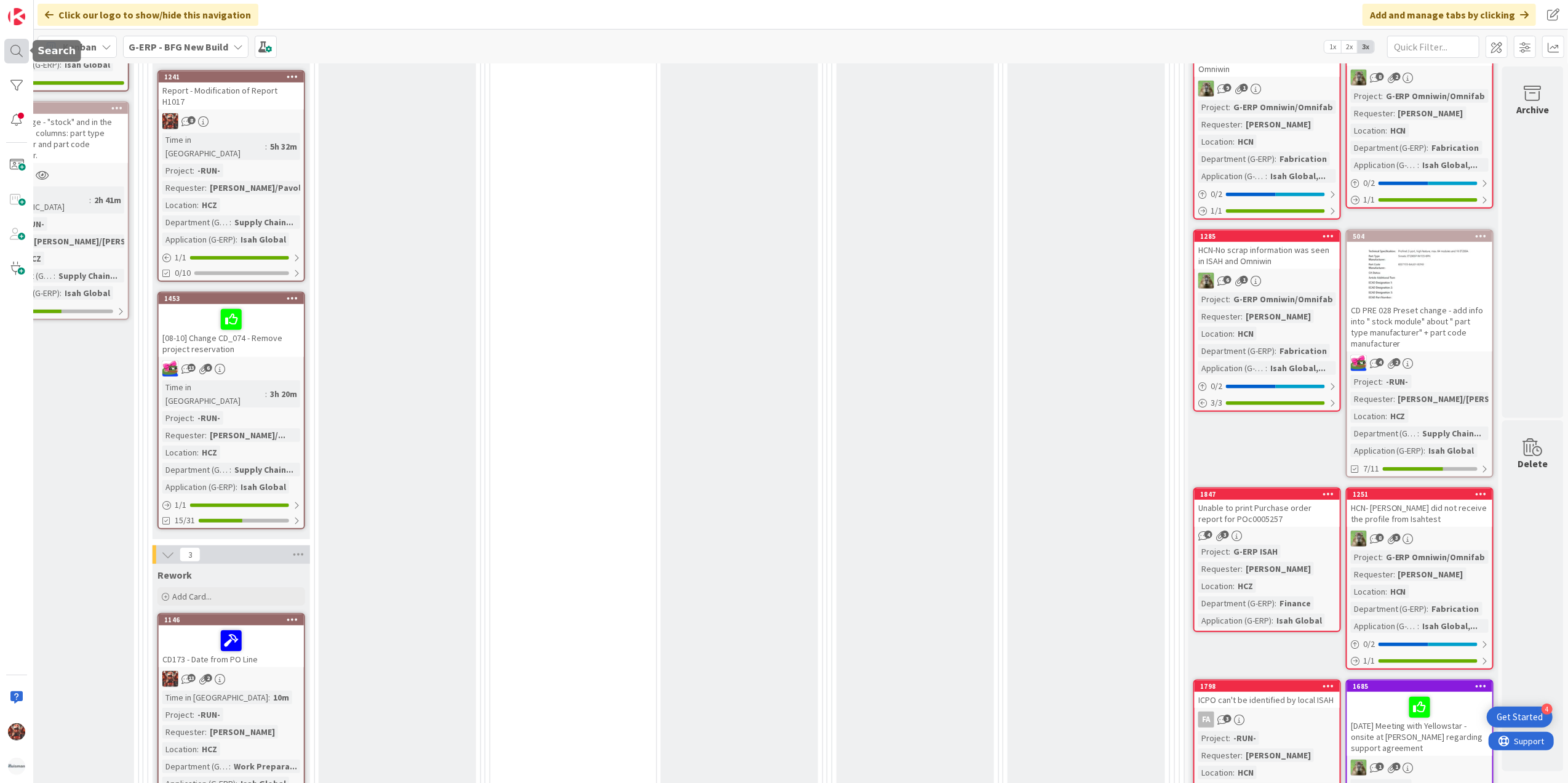
click at [7, 46] on div at bounding box center [16, 51] width 25 height 25
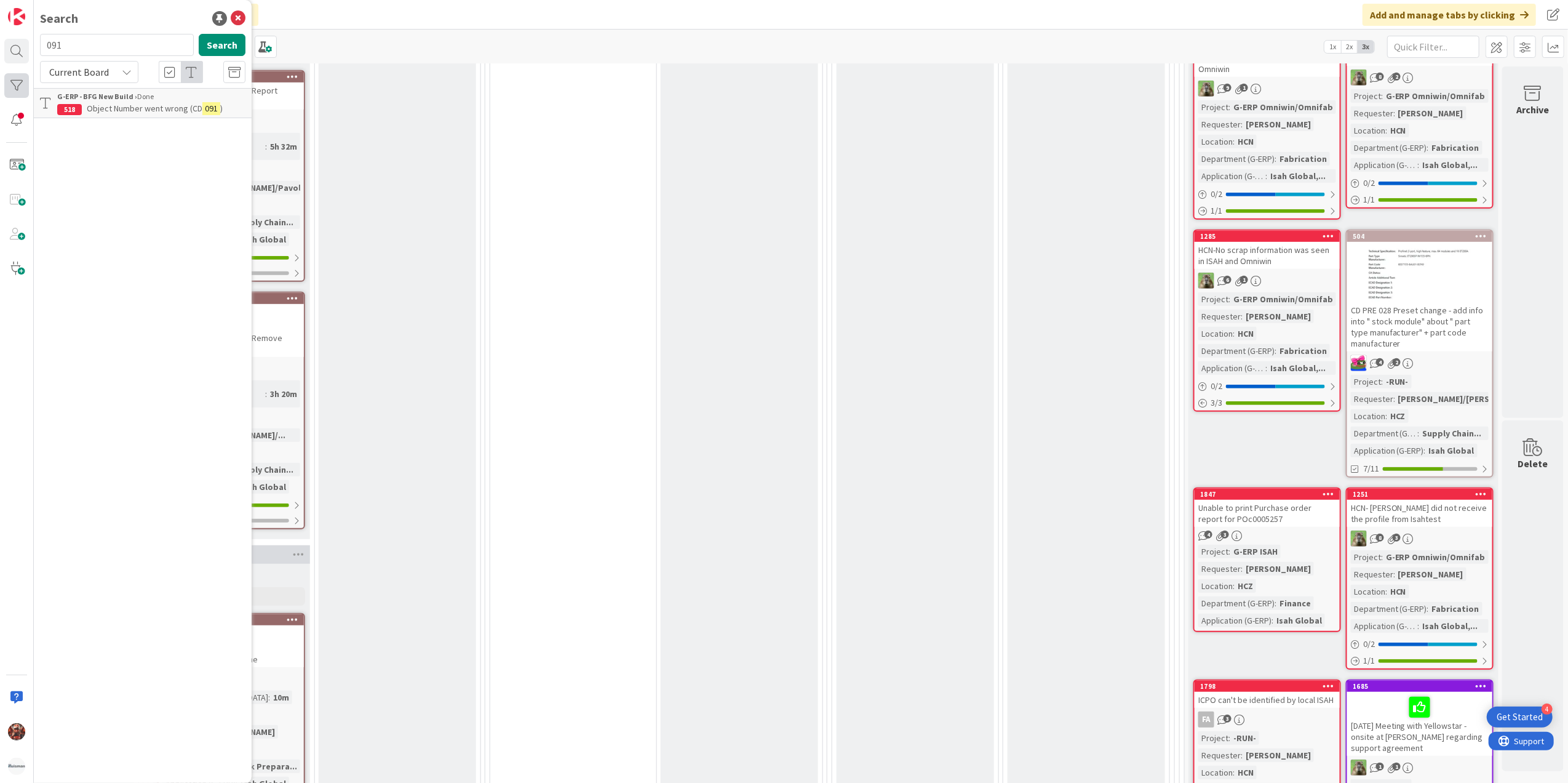
click at [24, 86] on div at bounding box center [16, 85] width 25 height 25
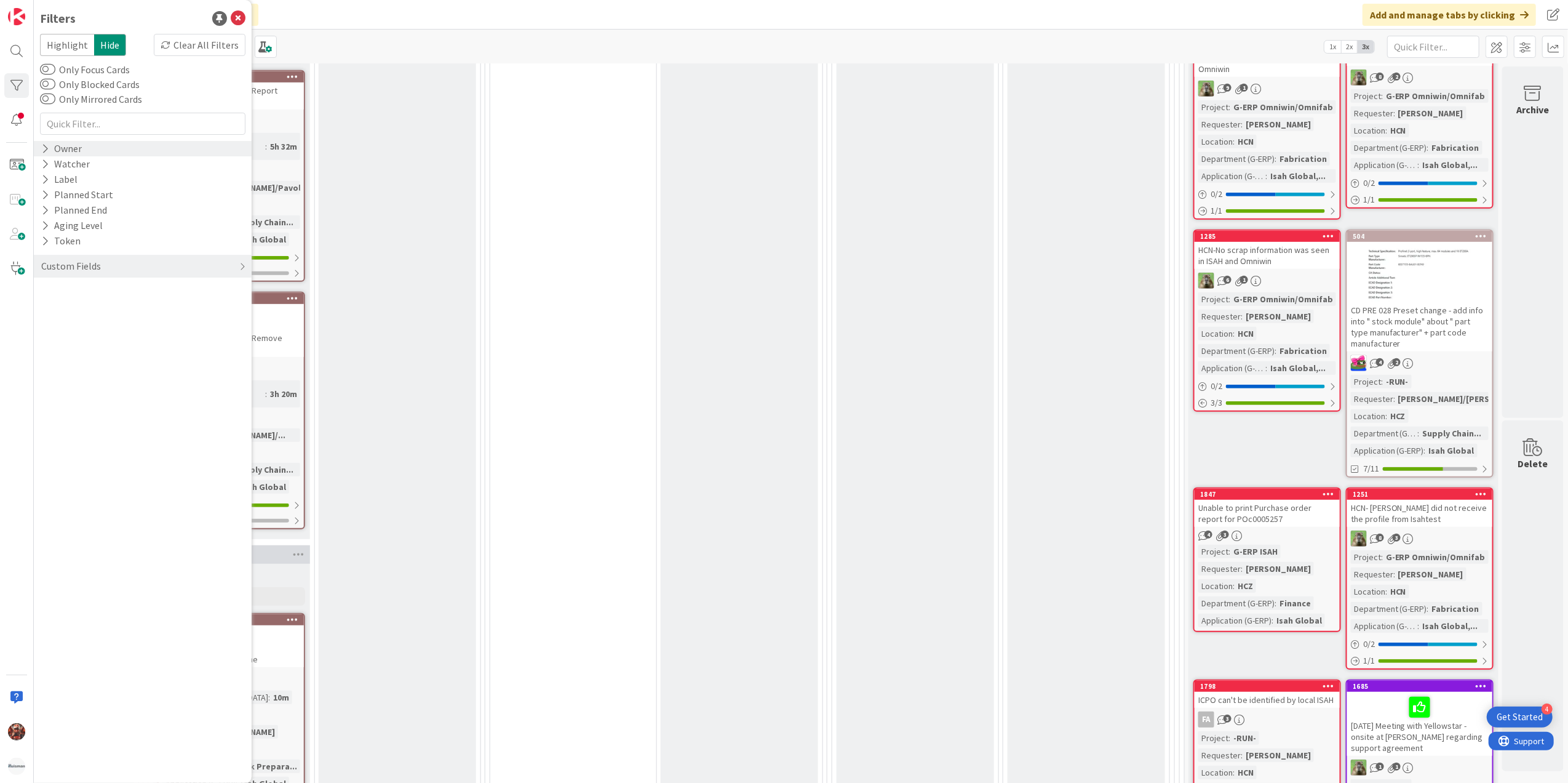
click at [70, 153] on div "Owner" at bounding box center [61, 148] width 43 height 15
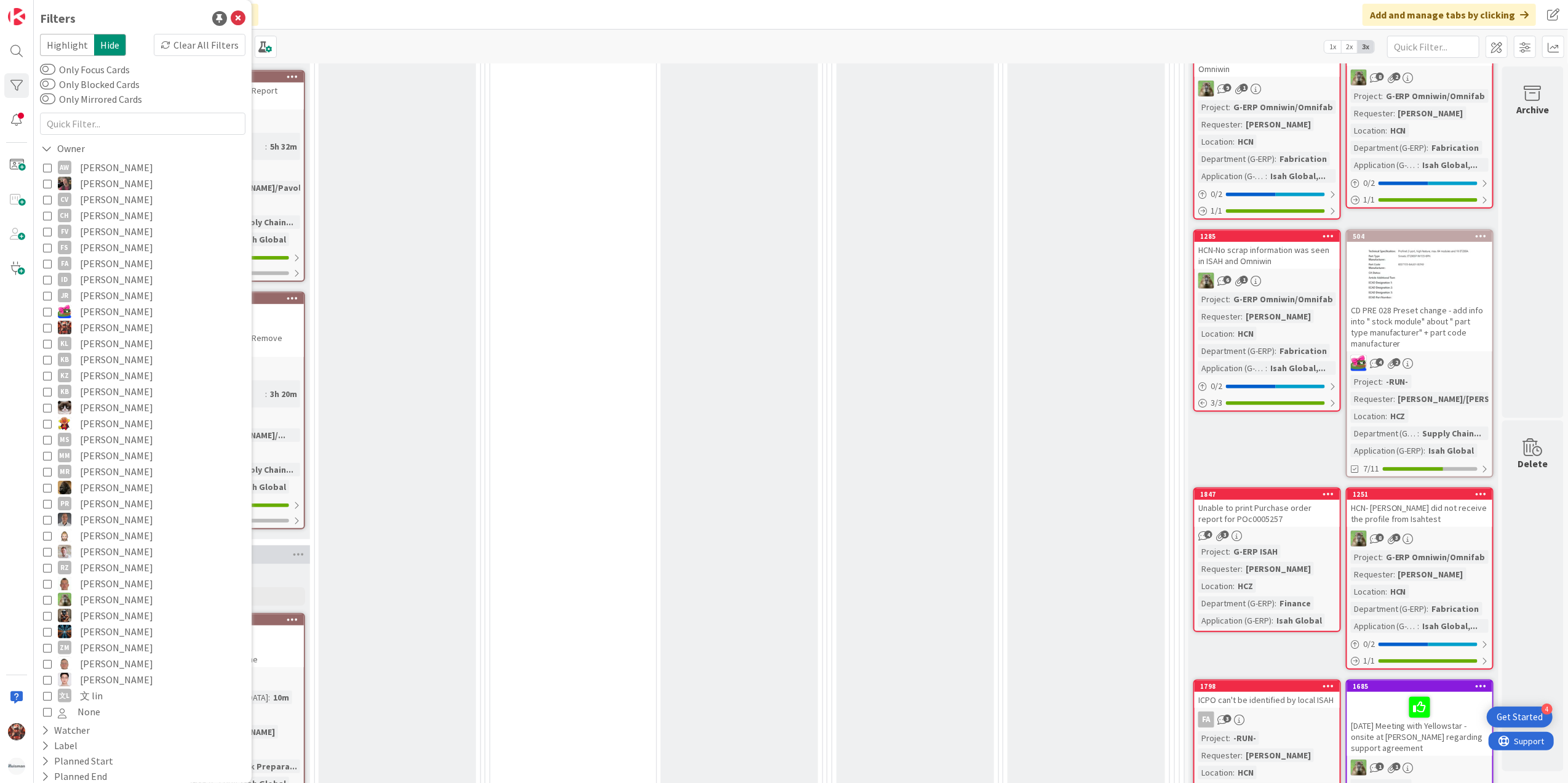
click at [90, 419] on span "[PERSON_NAME]" at bounding box center [116, 423] width 73 height 16
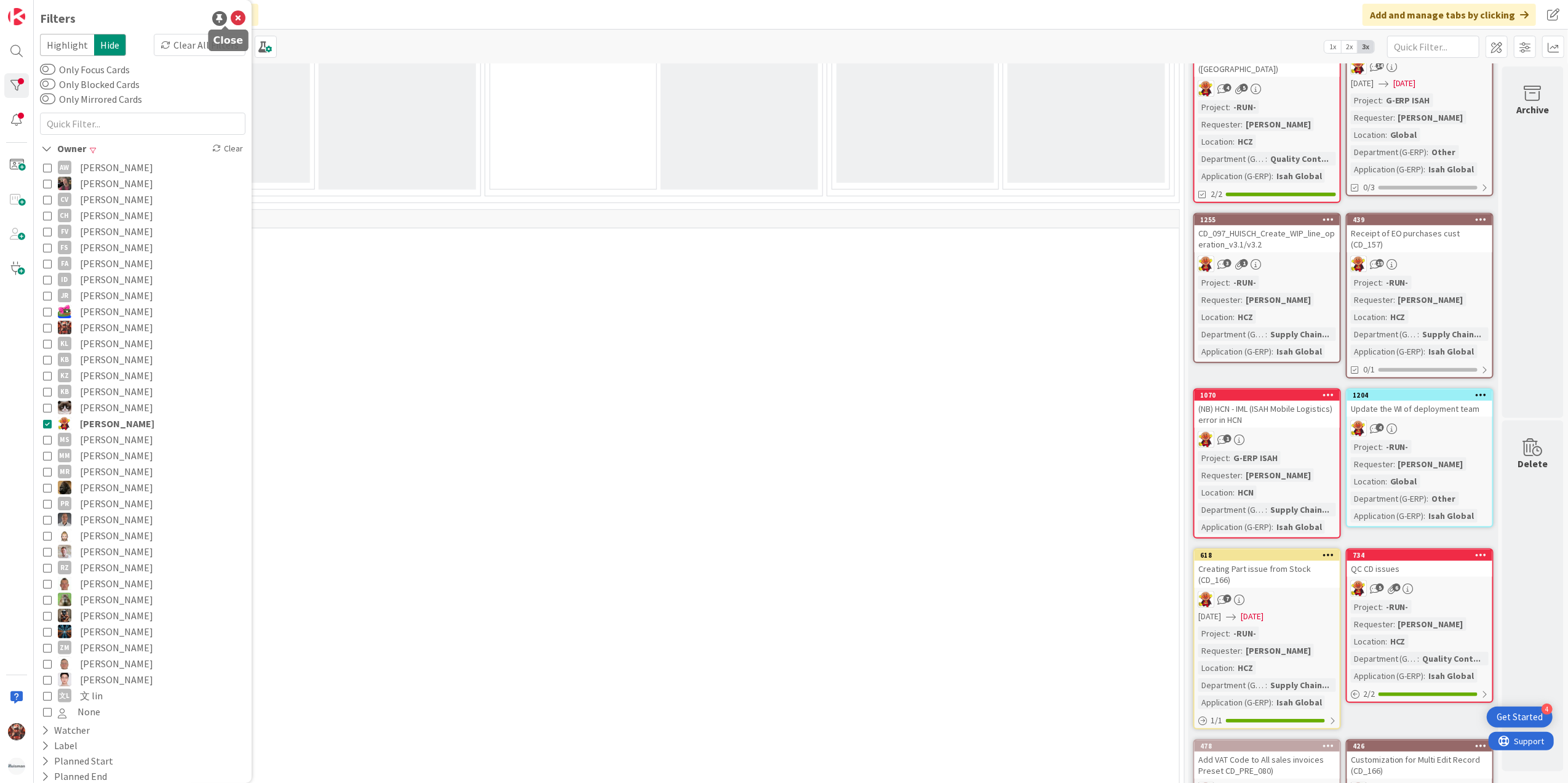
click at [231, 20] on icon at bounding box center [238, 18] width 15 height 15
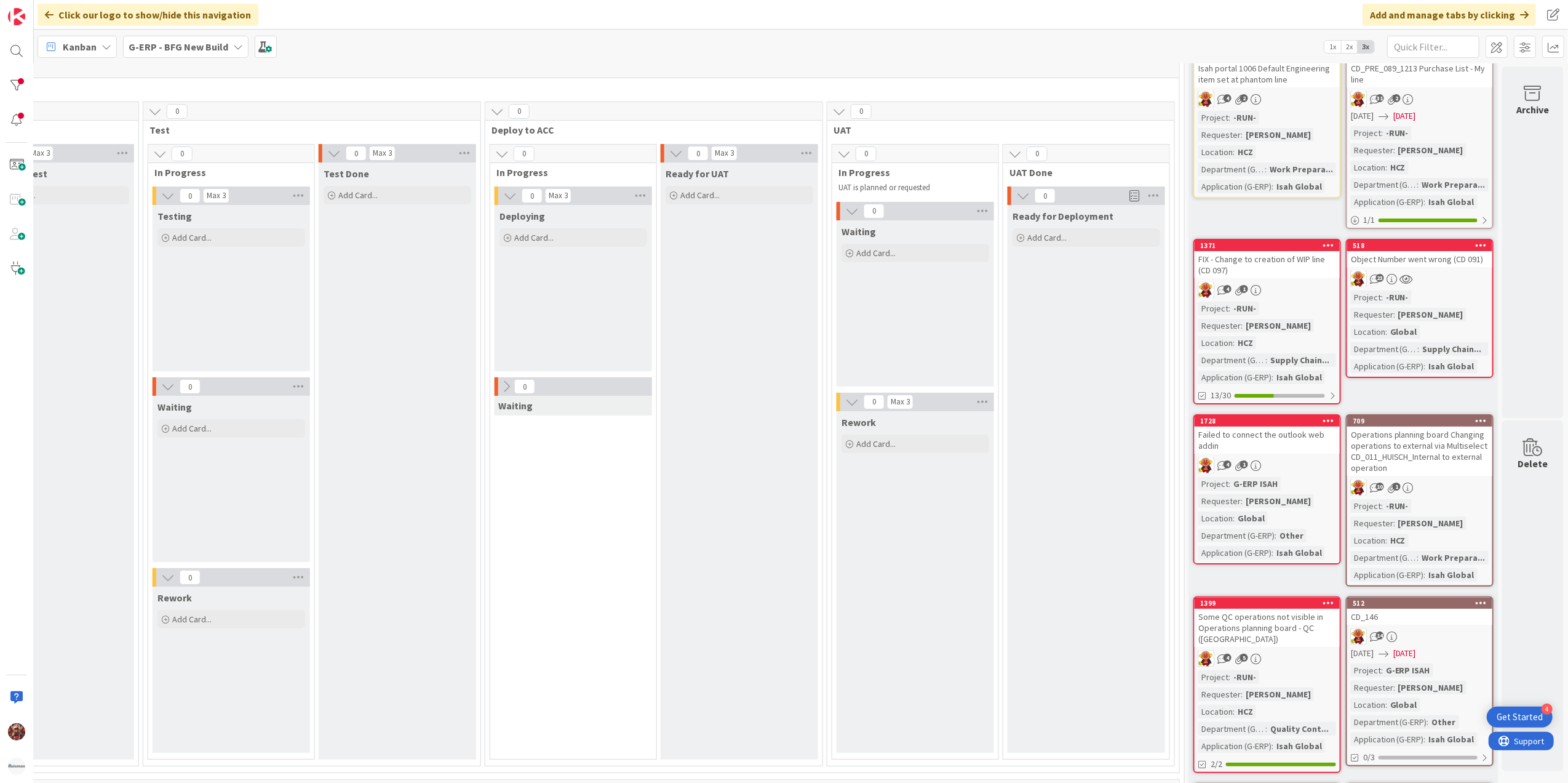
scroll to position [82, 1009]
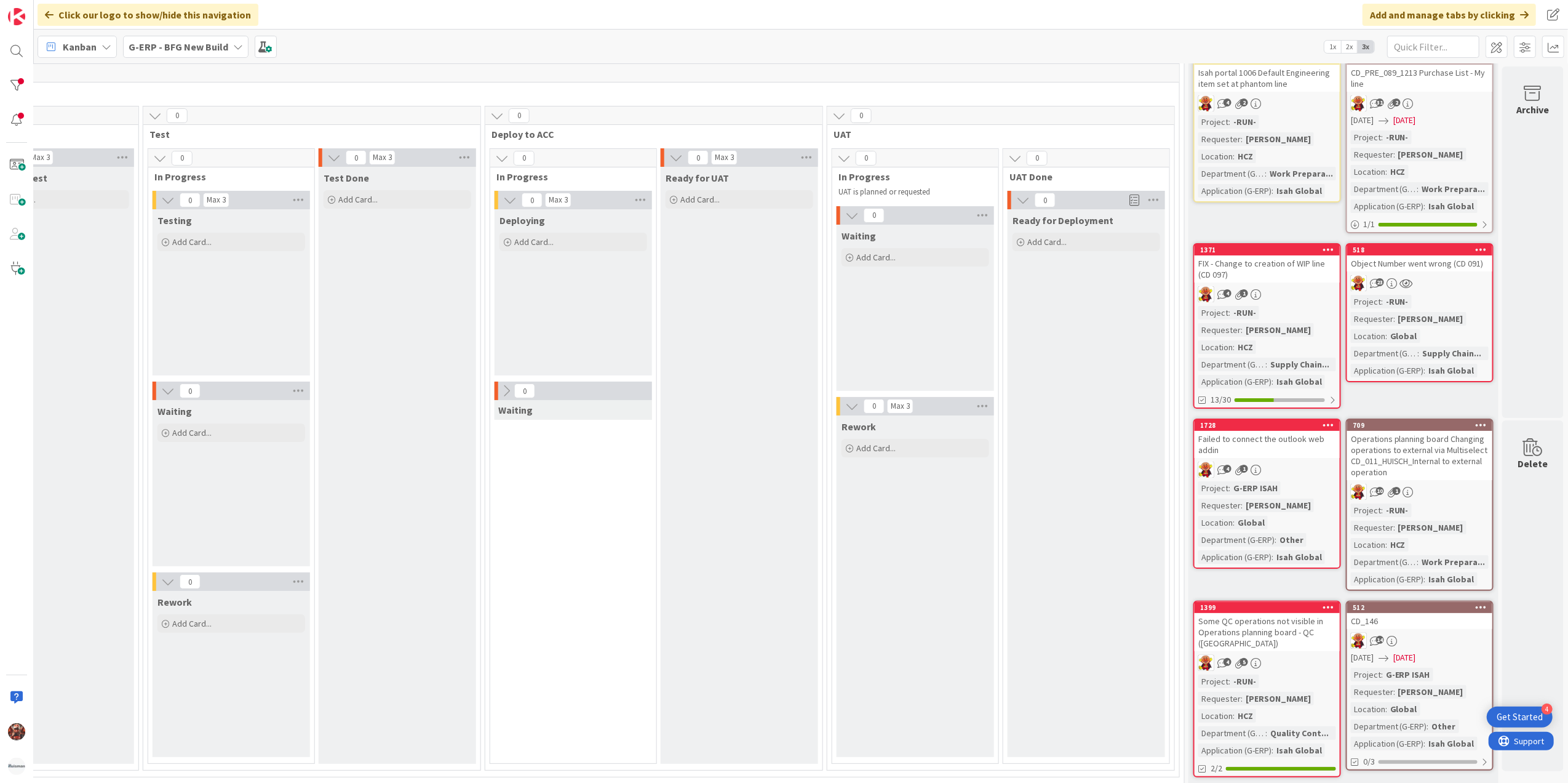
click at [1421, 263] on div "Object Number went wrong (CD 091)" at bounding box center [1421, 264] width 146 height 16
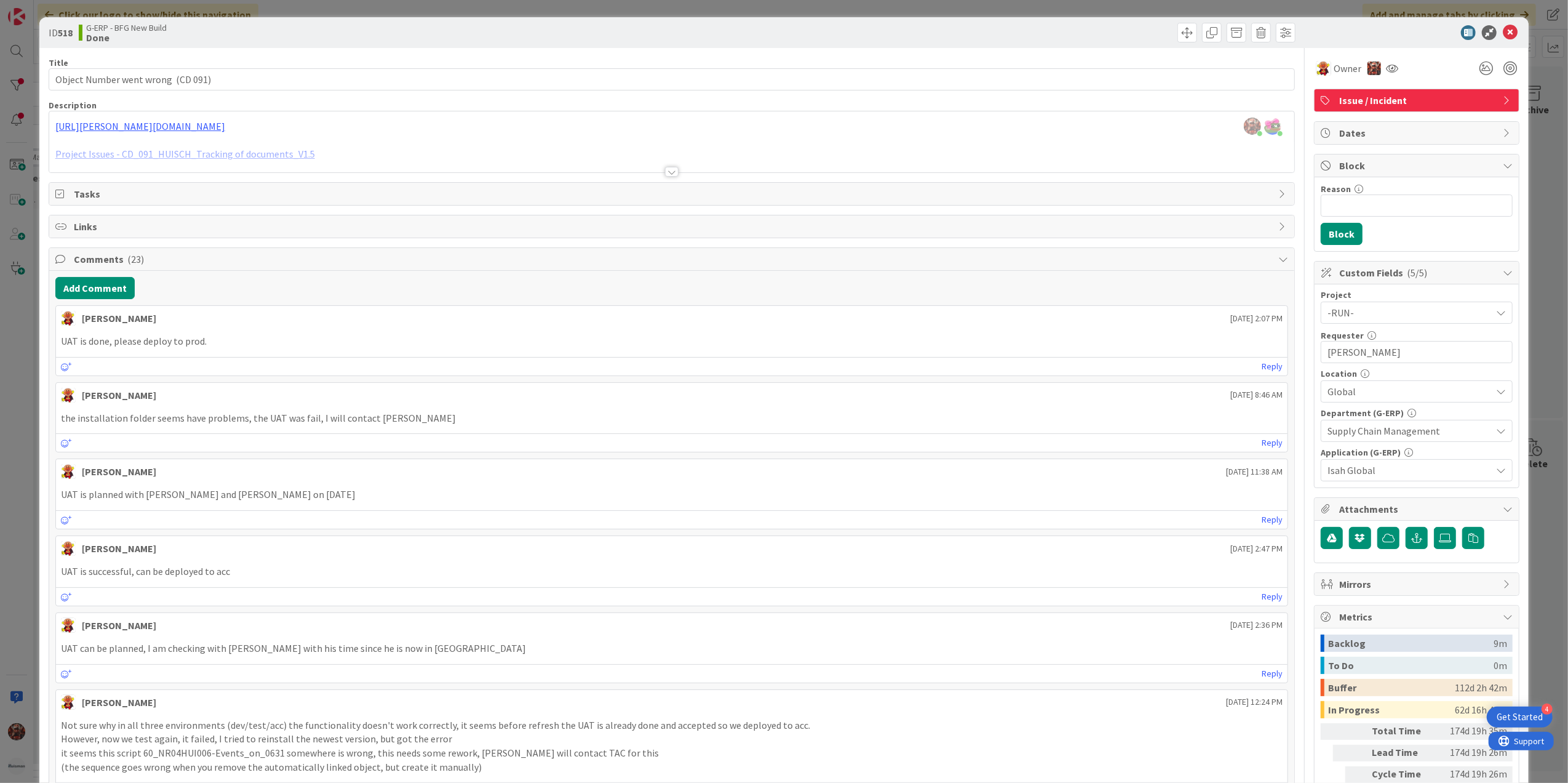
click at [668, 173] on div at bounding box center [672, 171] width 14 height 10
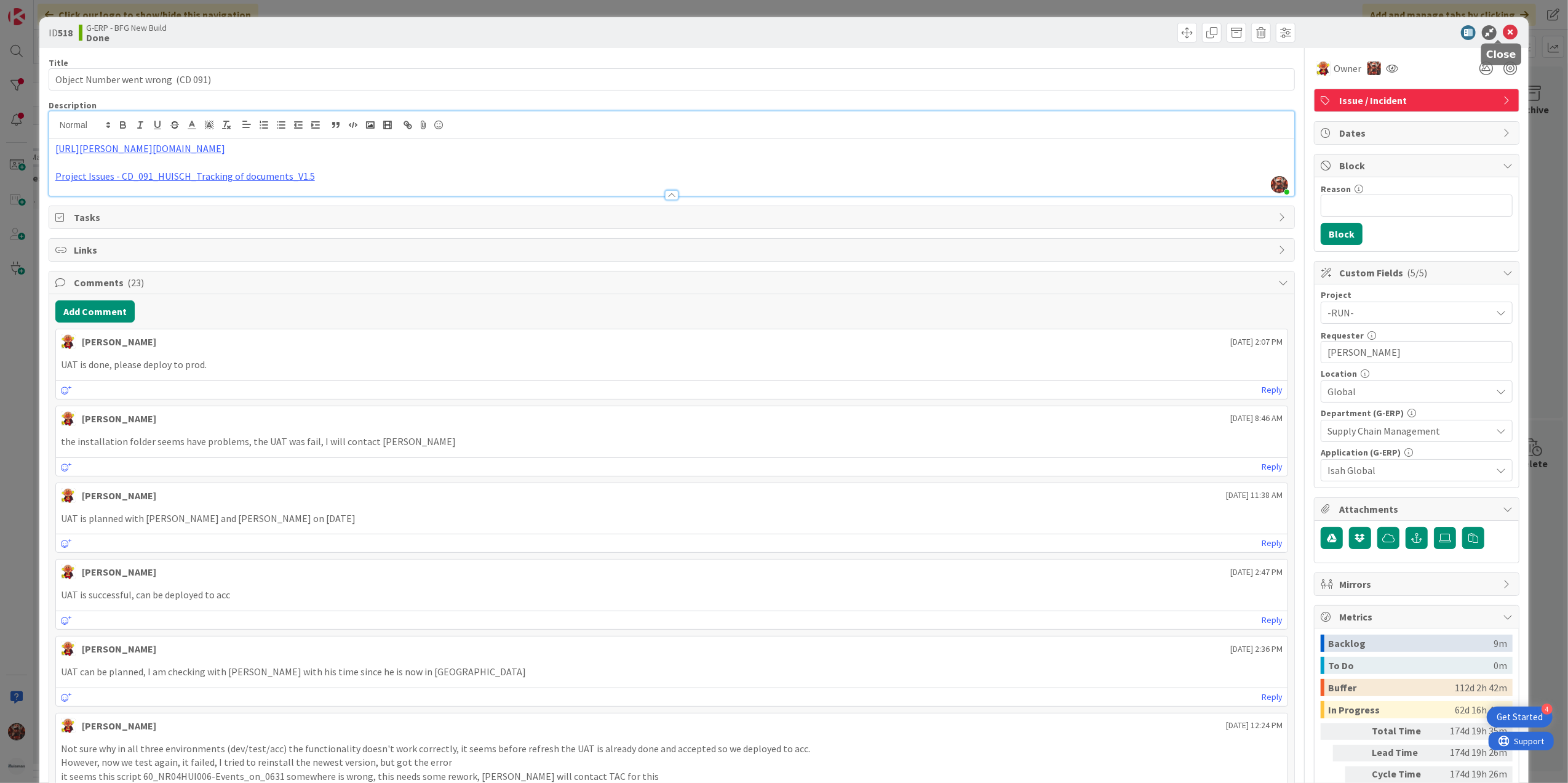
drag, startPoint x: 1504, startPoint y: 31, endPoint x: 244, endPoint y: 39, distance: 1260.0
click at [1504, 31] on icon at bounding box center [1511, 33] width 15 height 15
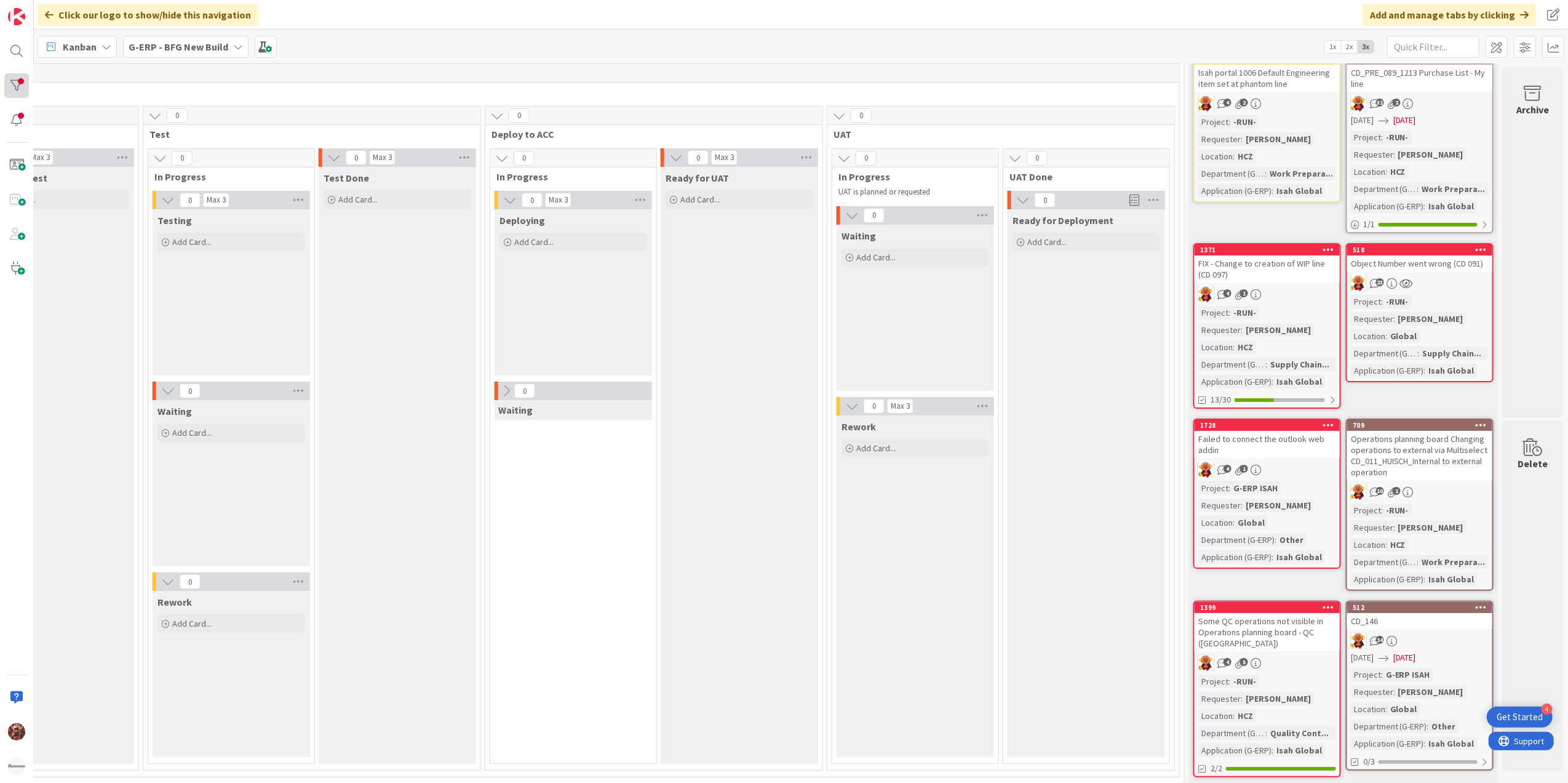
click at [14, 75] on div at bounding box center [16, 85] width 25 height 25
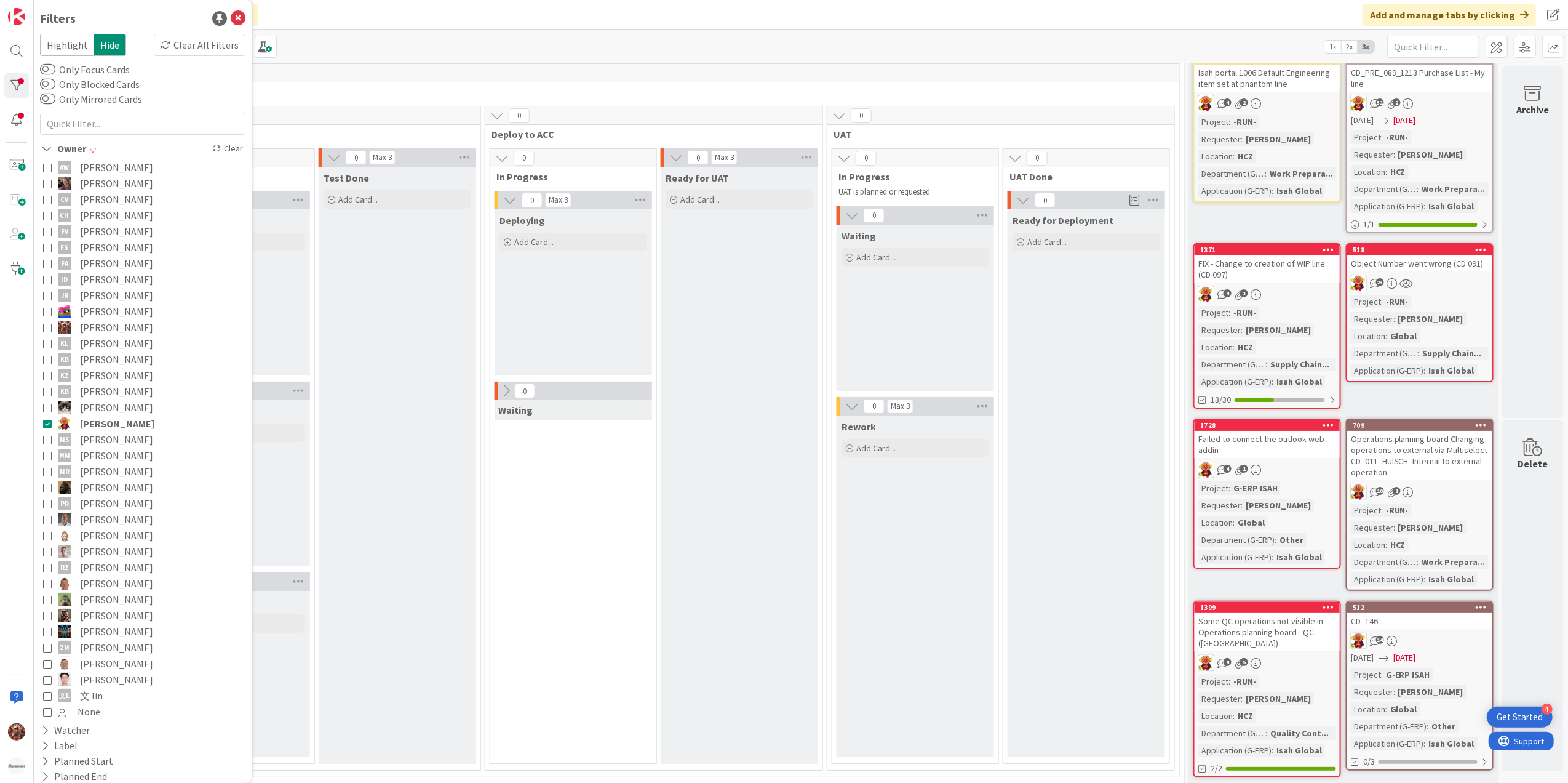
click at [94, 423] on span "[PERSON_NAME]" at bounding box center [117, 423] width 75 height 16
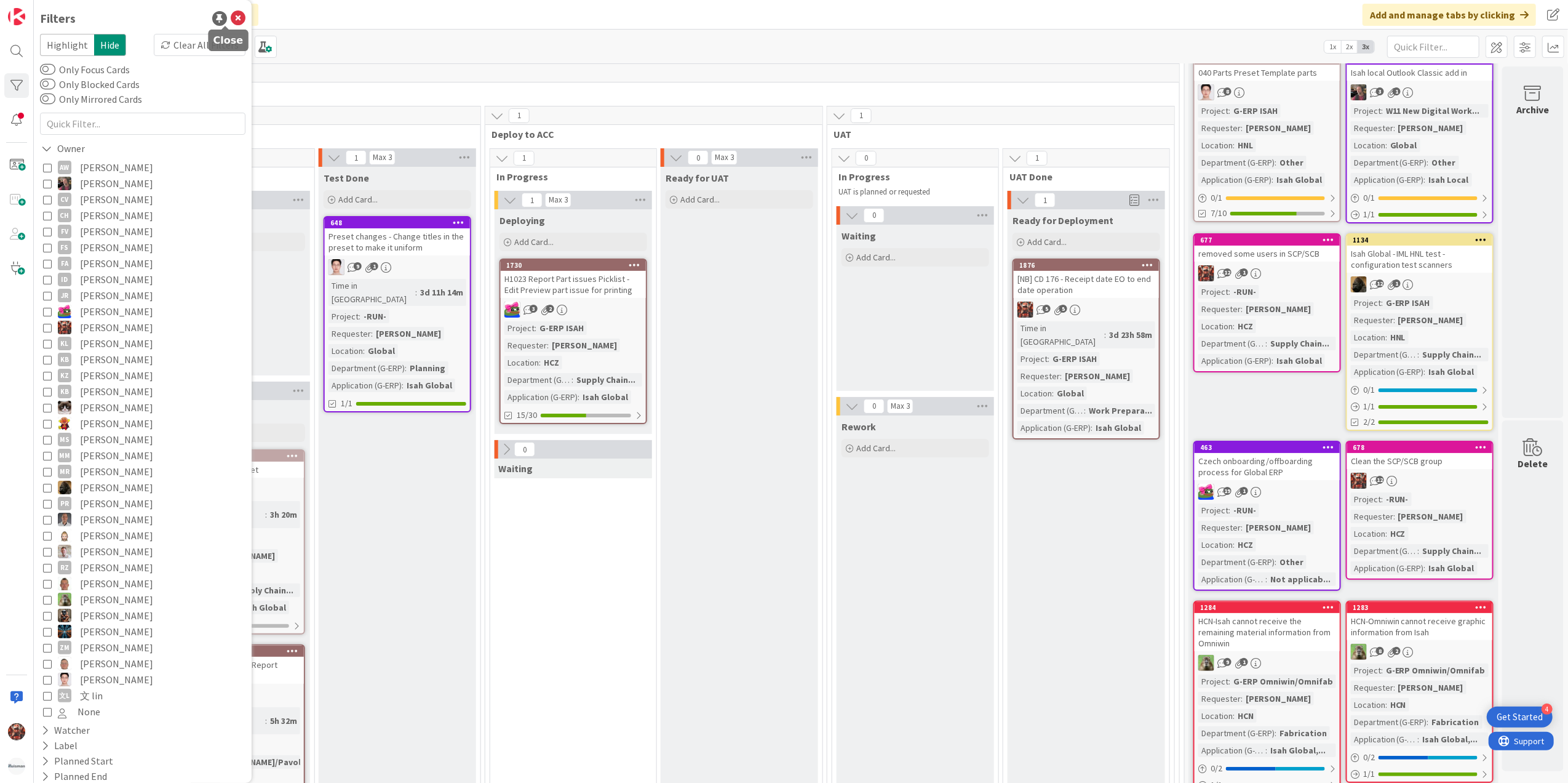
click at [231, 18] on icon at bounding box center [238, 18] width 15 height 15
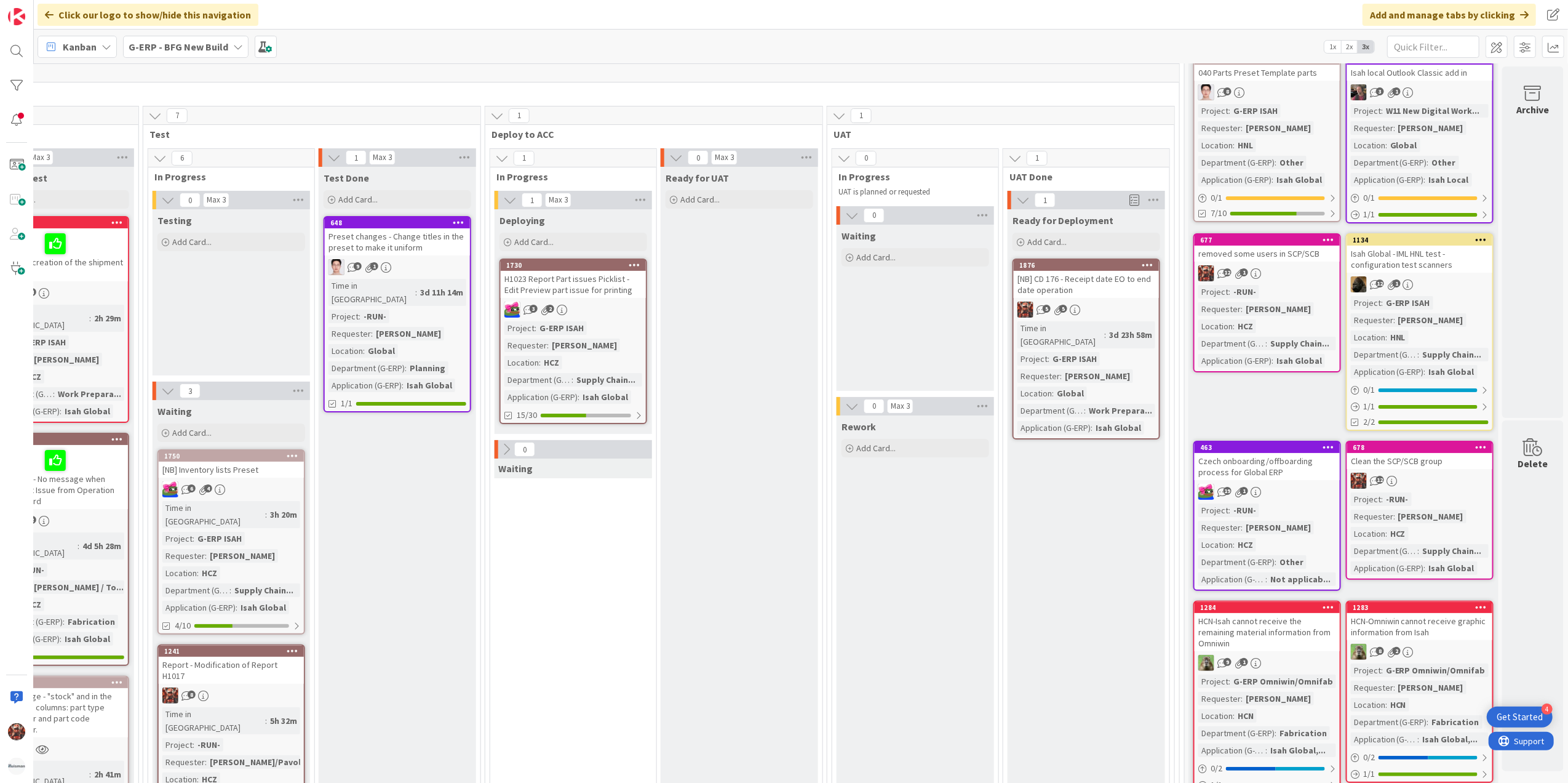
click at [217, 47] on b "G-ERP - BFG New Build" at bounding box center [178, 47] width 100 height 13
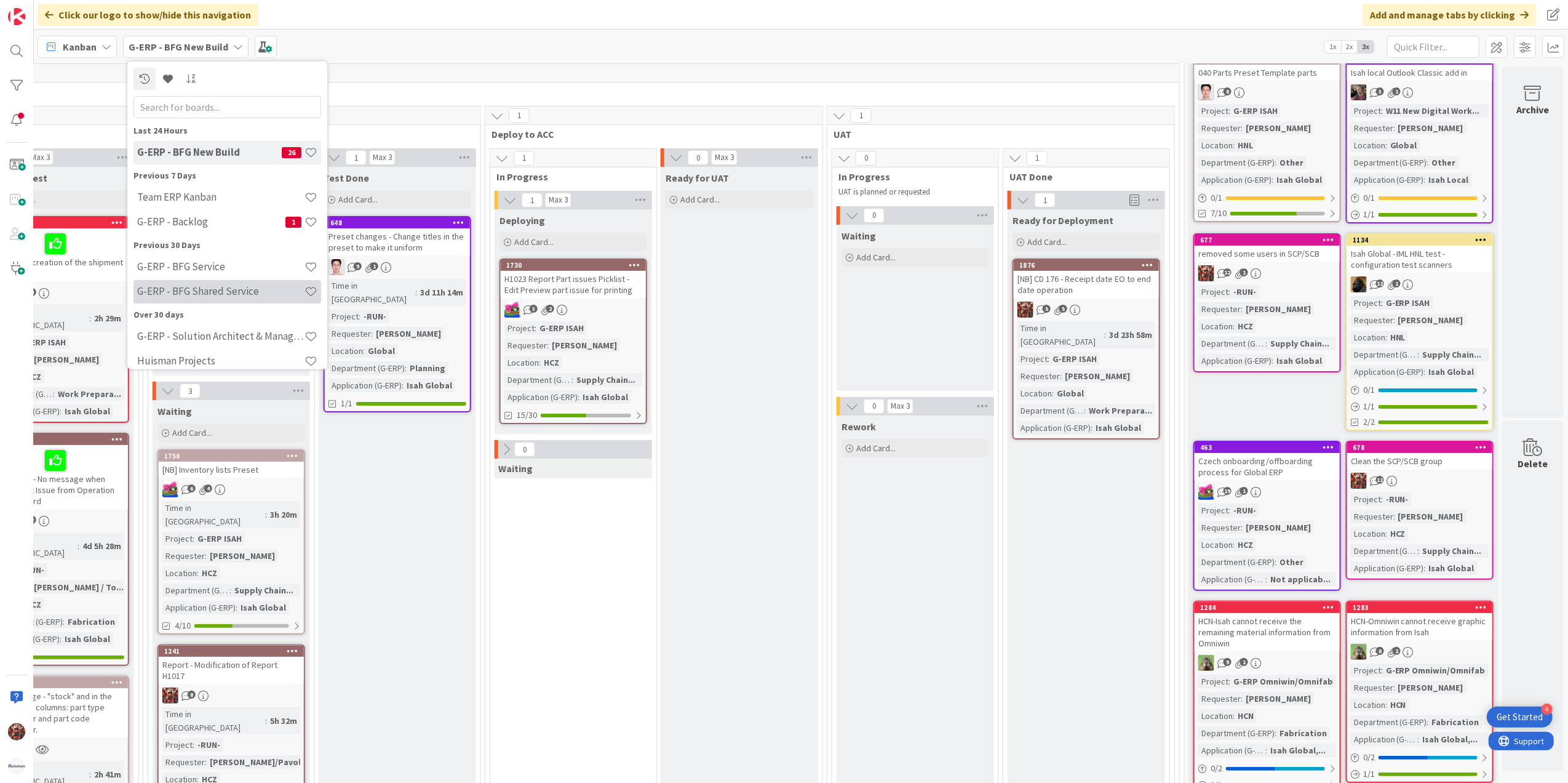
click at [234, 286] on h4 "G-ERP - BFG Shared Service" at bounding box center [221, 291] width 167 height 13
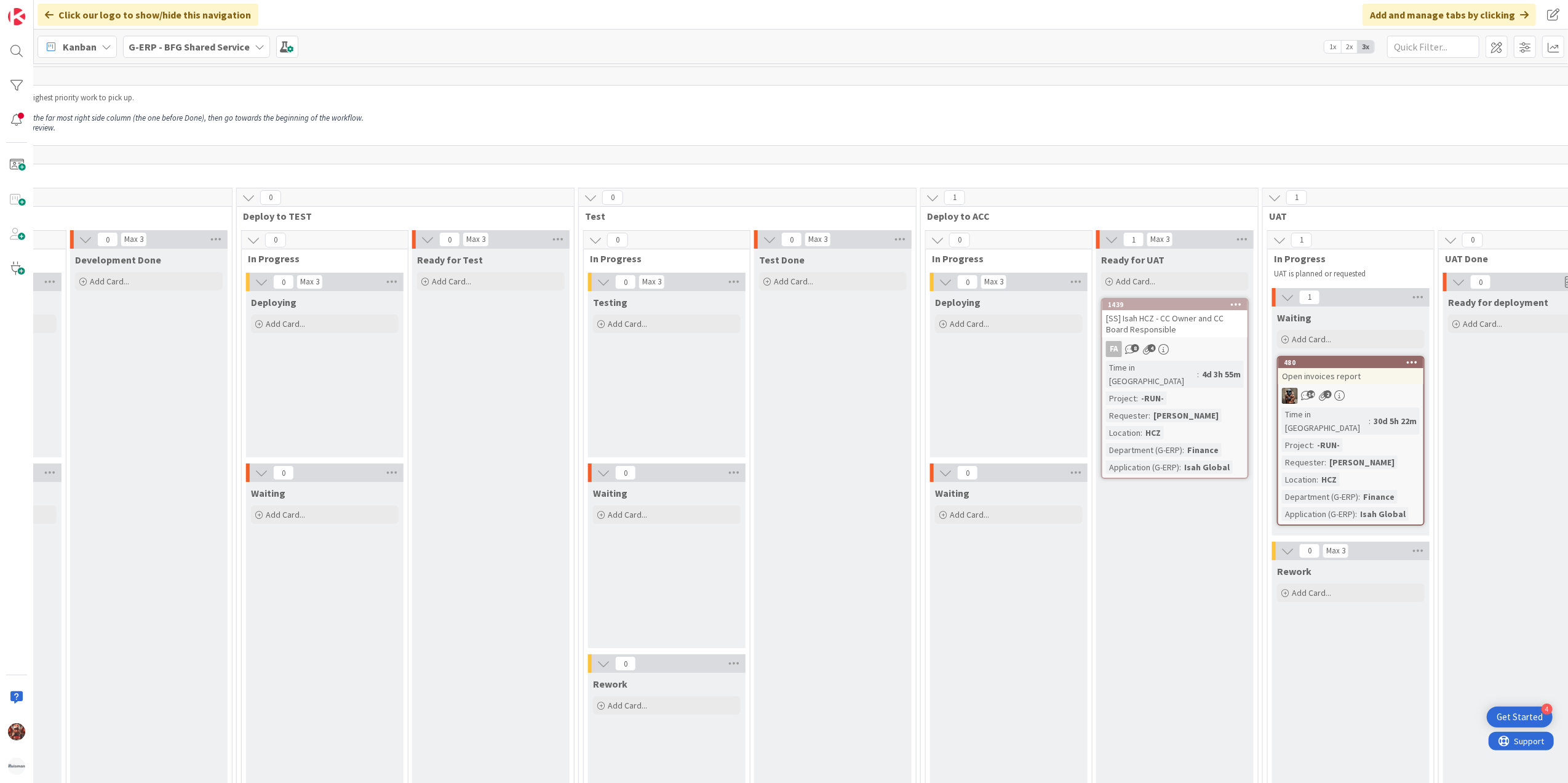
scroll to position [0, 857]
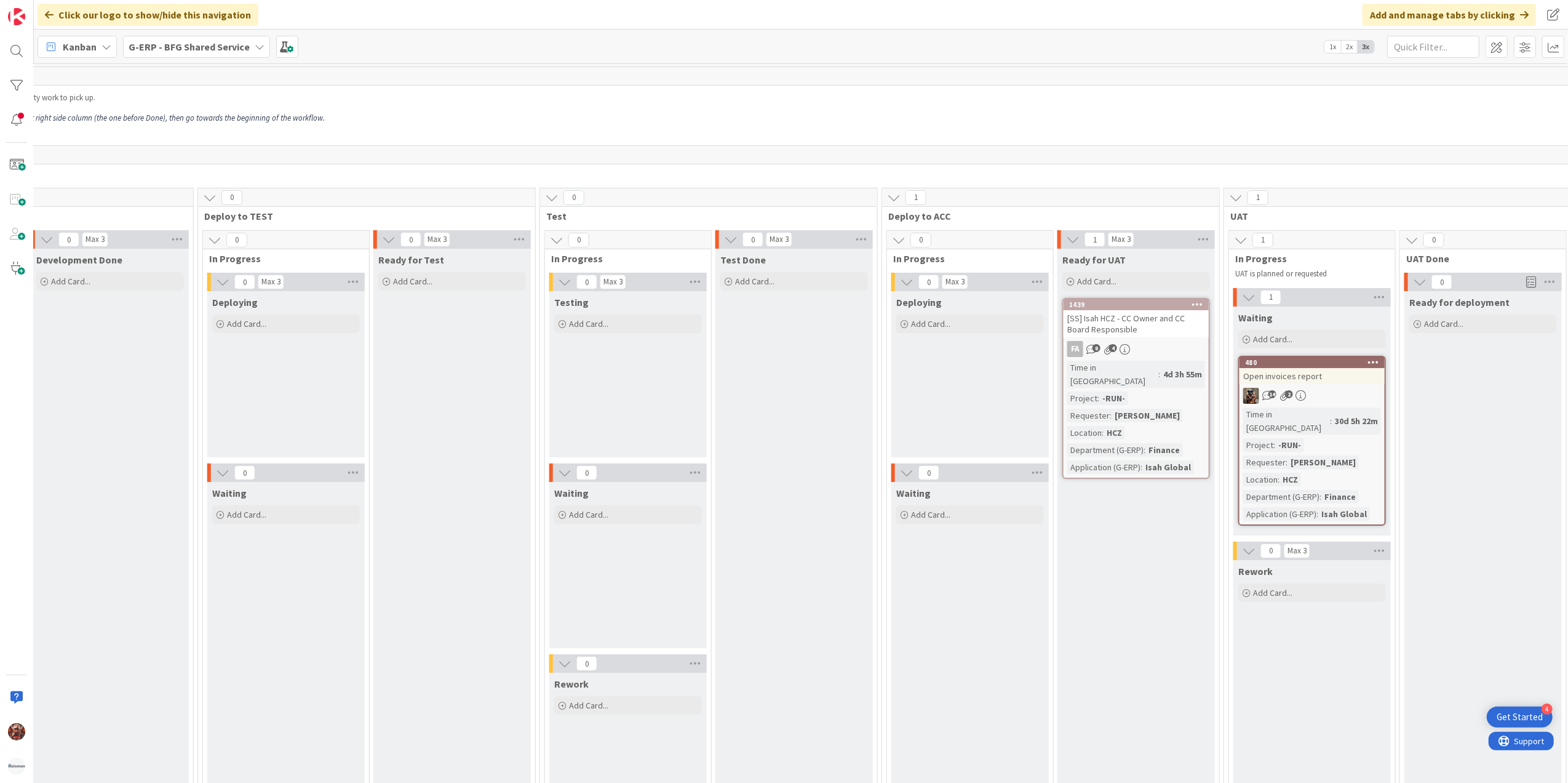
click at [1120, 320] on div "[SS] Isah HCZ - CC Owner and CC Board Responsible" at bounding box center [1137, 324] width 146 height 27
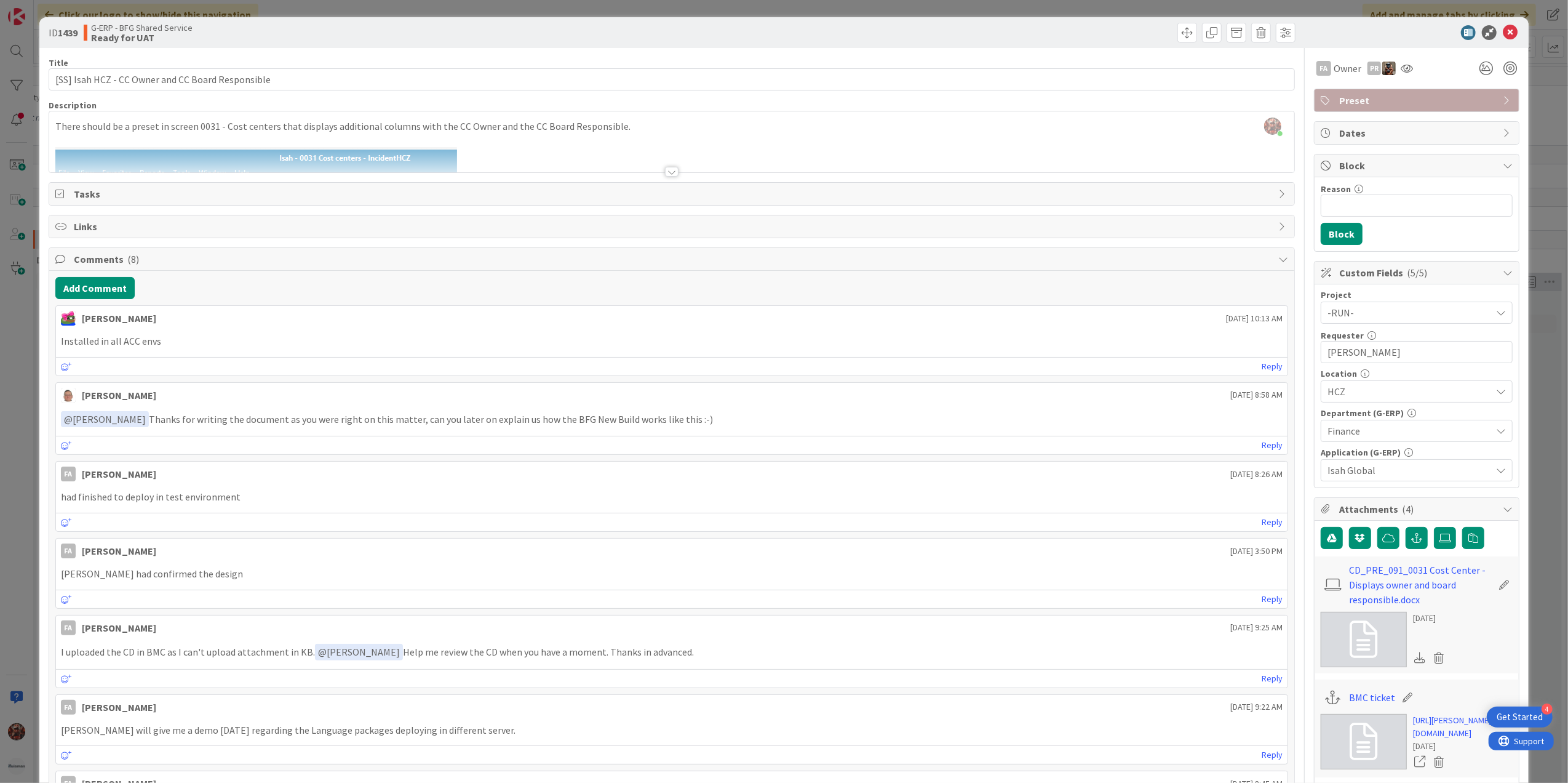
click at [665, 170] on div at bounding box center [672, 171] width 14 height 10
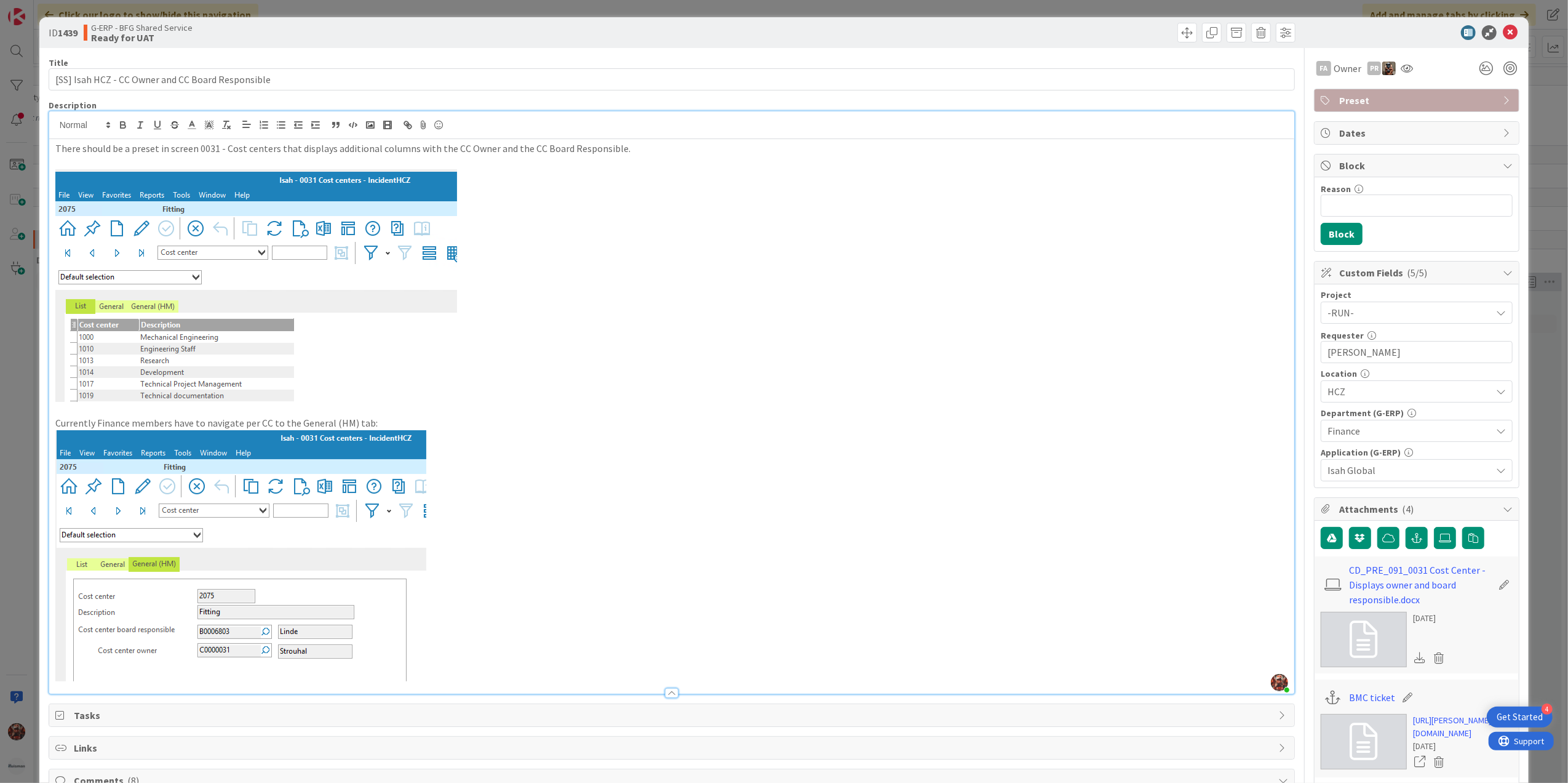
click at [1503, 36] on icon at bounding box center [1511, 33] width 15 height 15
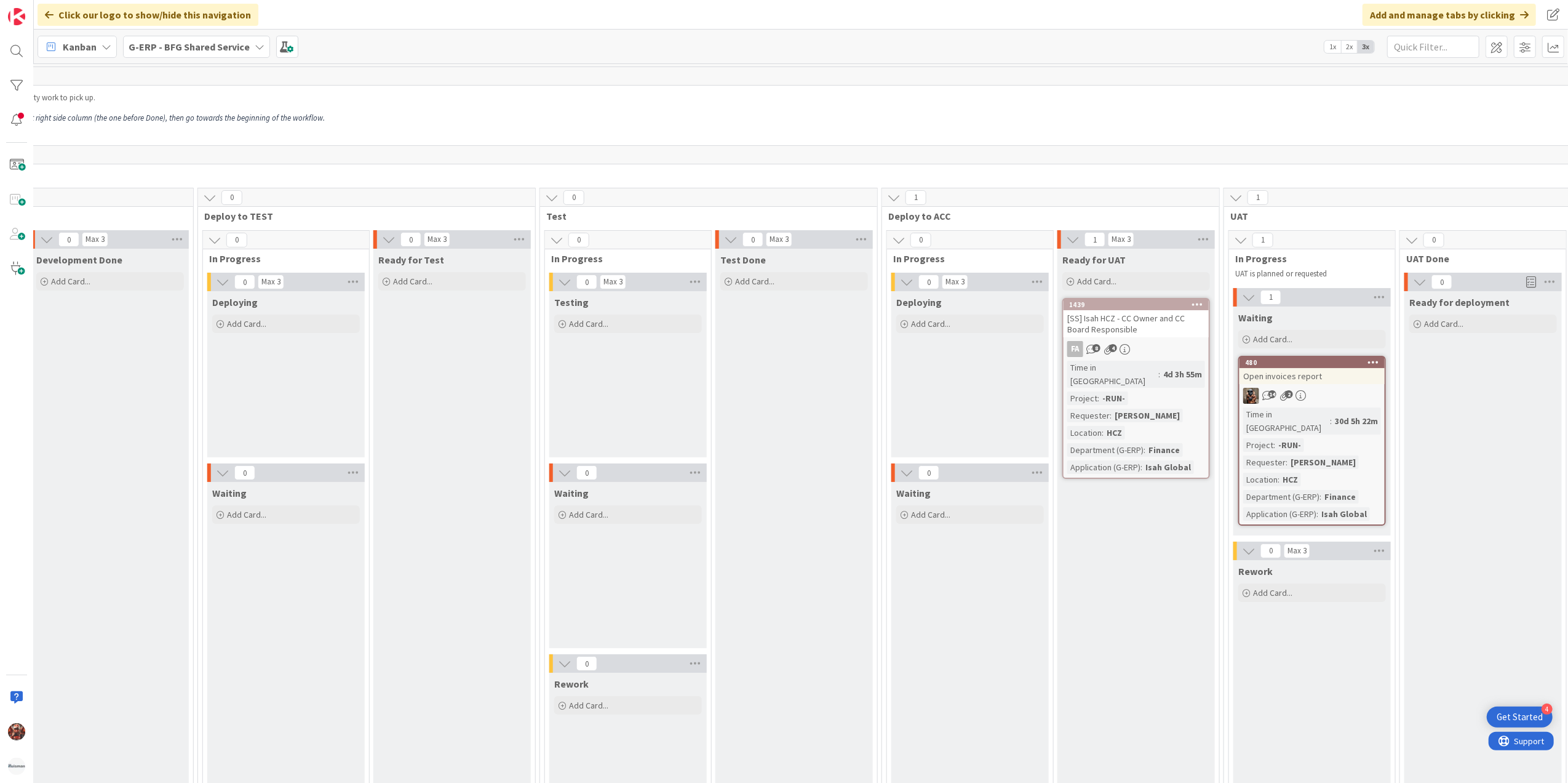
click at [170, 52] on span "G-ERP - BFG Shared Service" at bounding box center [188, 46] width 121 height 15
